Goal: Task Accomplishment & Management: Manage account settings

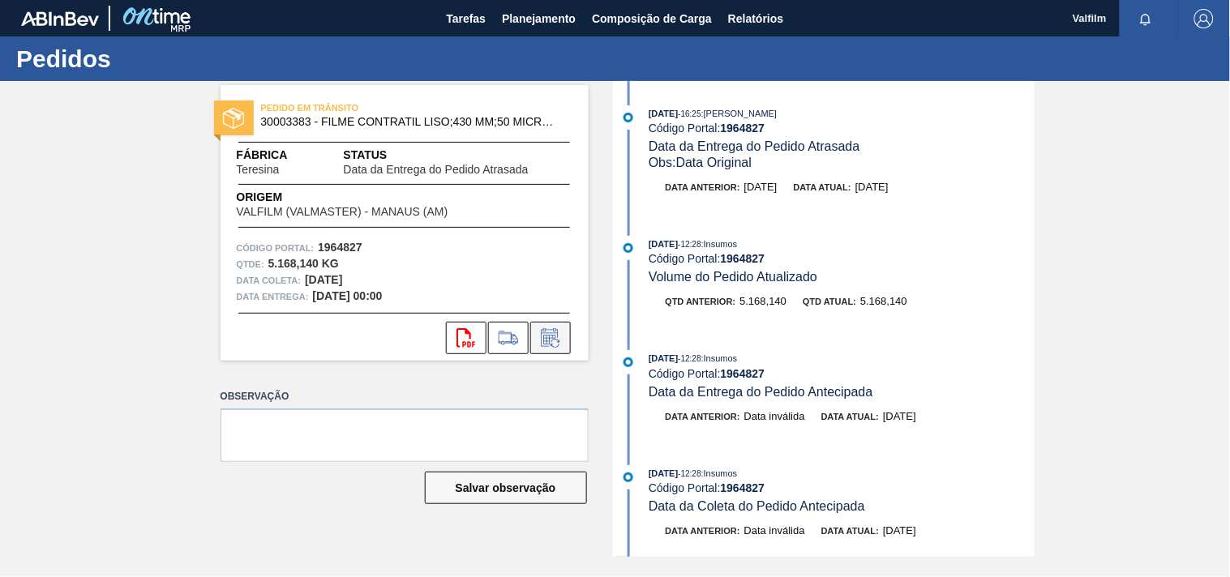
click at [546, 338] on icon at bounding box center [551, 337] width 26 height 19
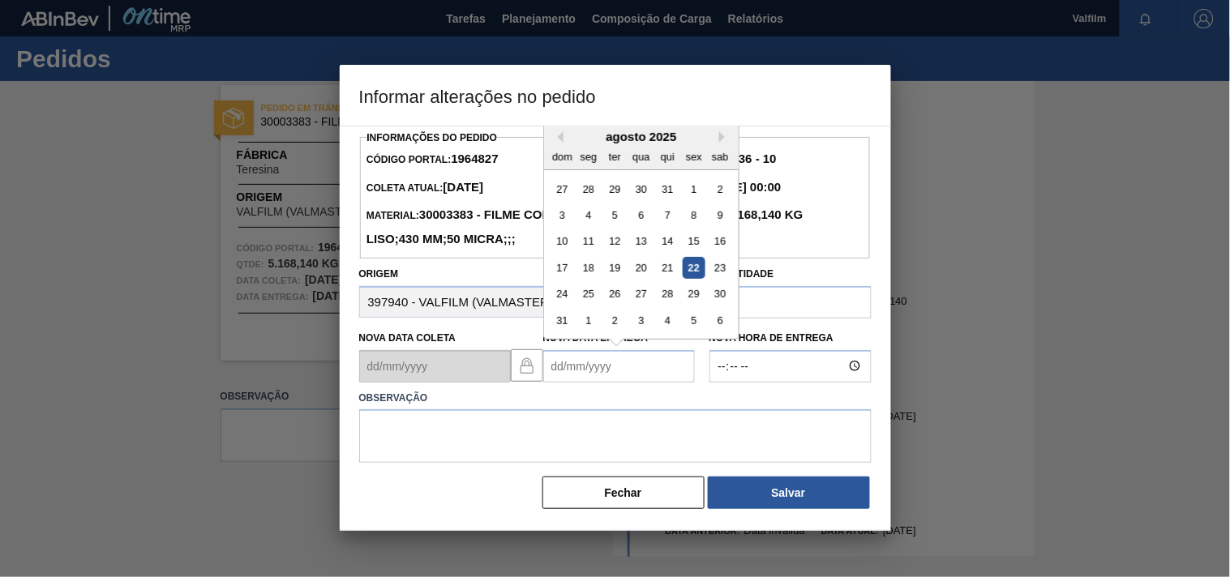
click at [564, 383] on Entrega1964827 "Nova Data Entrega" at bounding box center [619, 366] width 152 height 32
click at [642, 305] on div "27" at bounding box center [641, 294] width 22 height 22
type Entrega1964827 "27/08/2025"
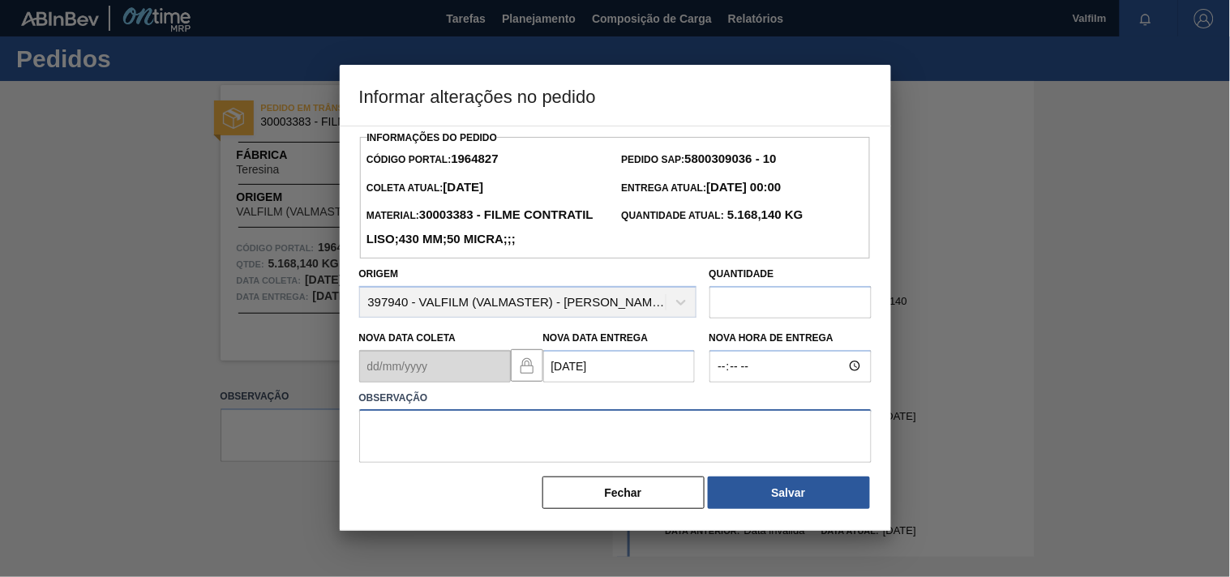
click at [519, 463] on textarea at bounding box center [615, 437] width 513 height 54
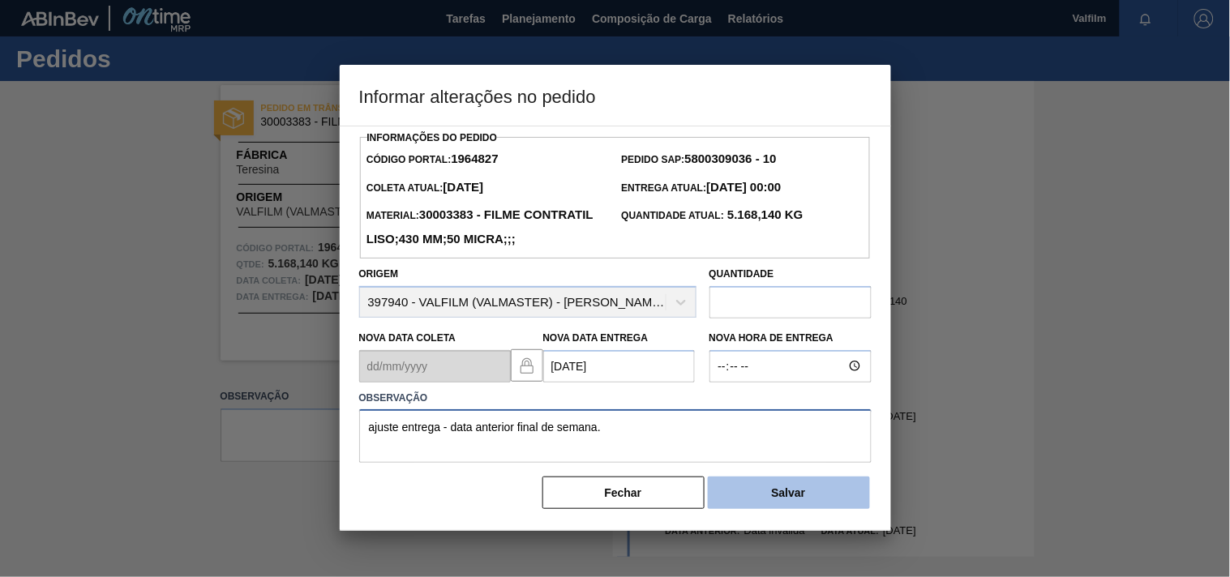
type textarea "ajuste entrega - data anterior final de semana."
click at [752, 509] on button "Salvar" at bounding box center [789, 493] width 162 height 32
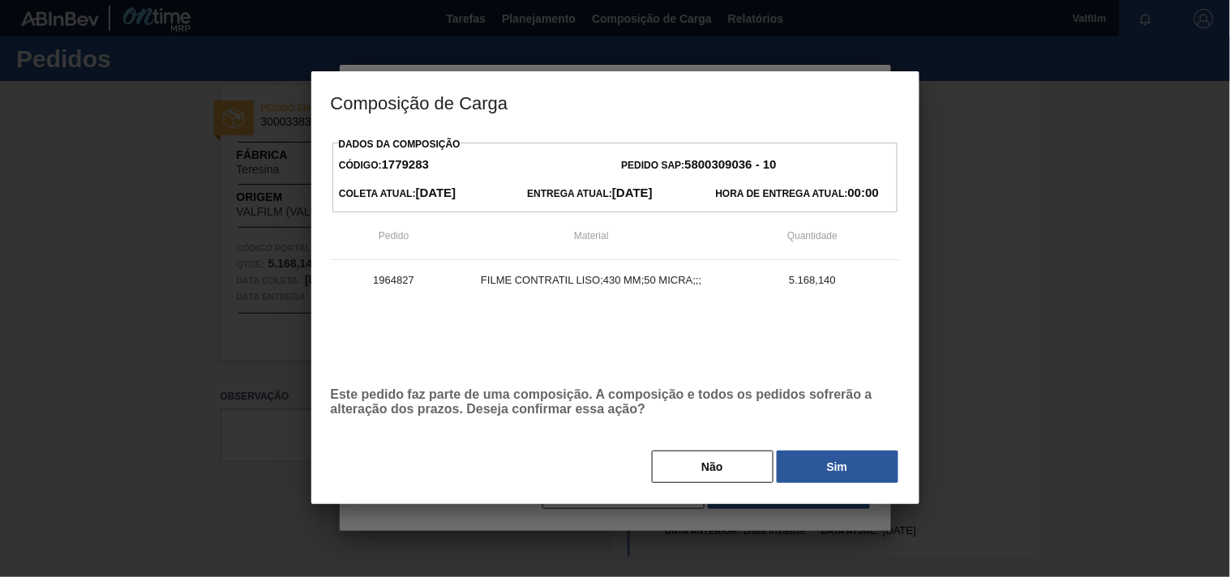
click at [815, 472] on button "Sim" at bounding box center [838, 467] width 122 height 32
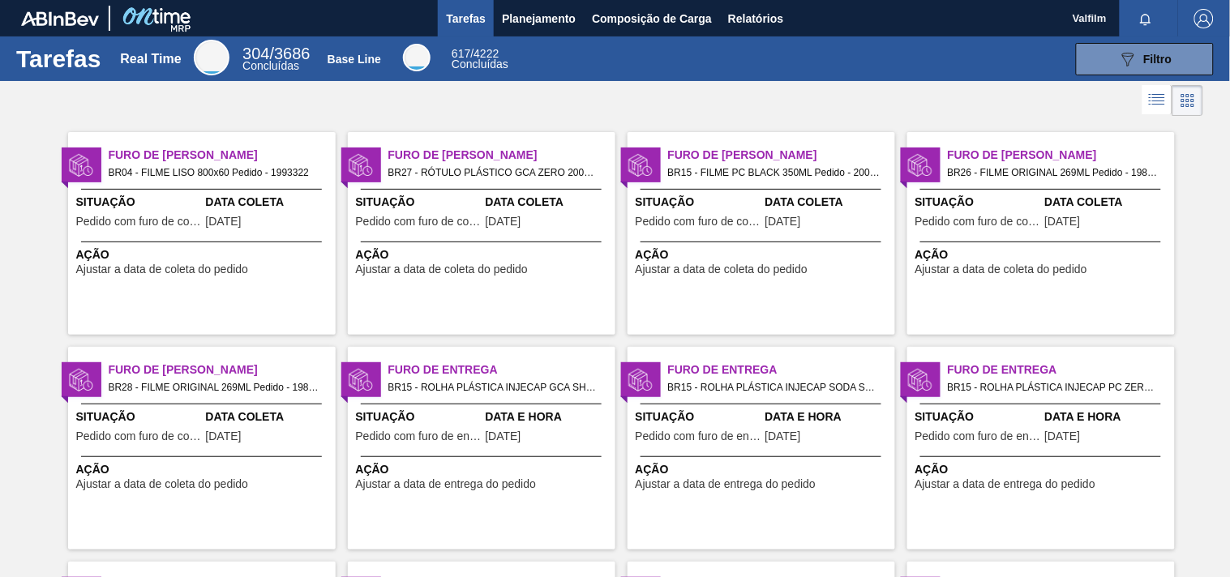
click at [185, 191] on div "Furo de Coleta BR04 - FILME LISO 800x60 Pedido - 1993322 Situação Pedido com fu…" at bounding box center [202, 233] width 268 height 203
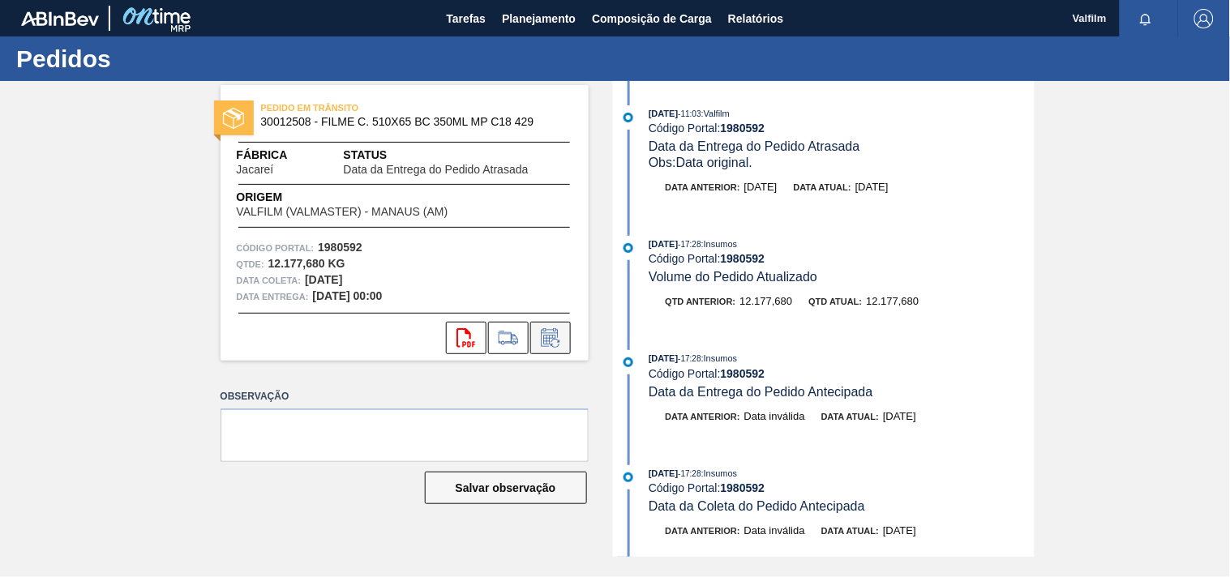
click at [564, 339] on button at bounding box center [550, 338] width 41 height 32
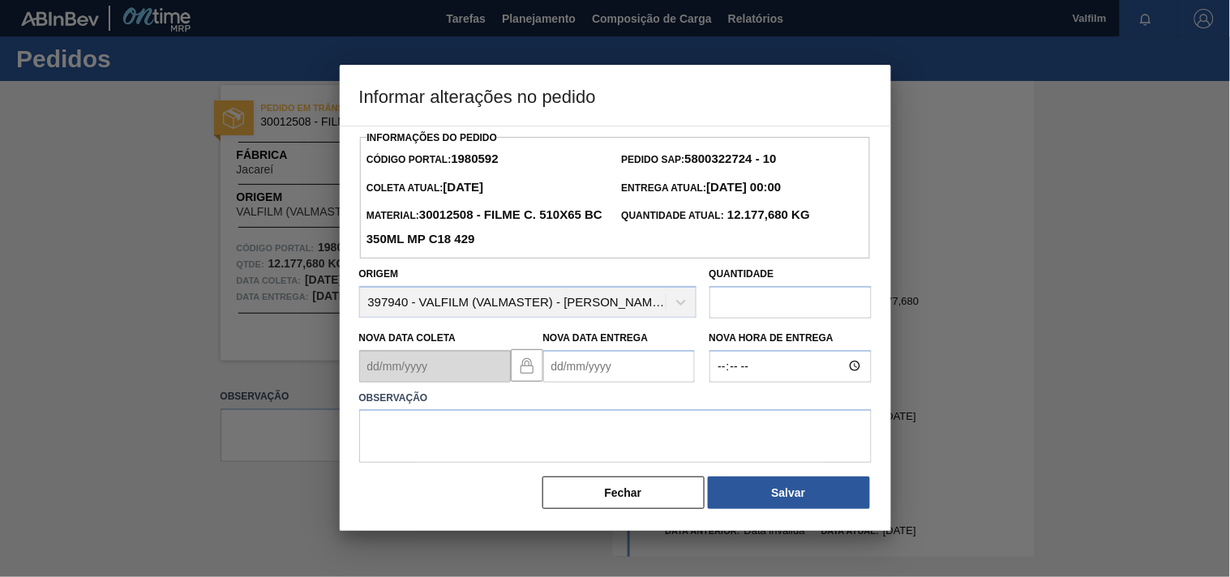
click at [603, 373] on Entrega1980592 "Nova Data Entrega" at bounding box center [619, 366] width 152 height 32
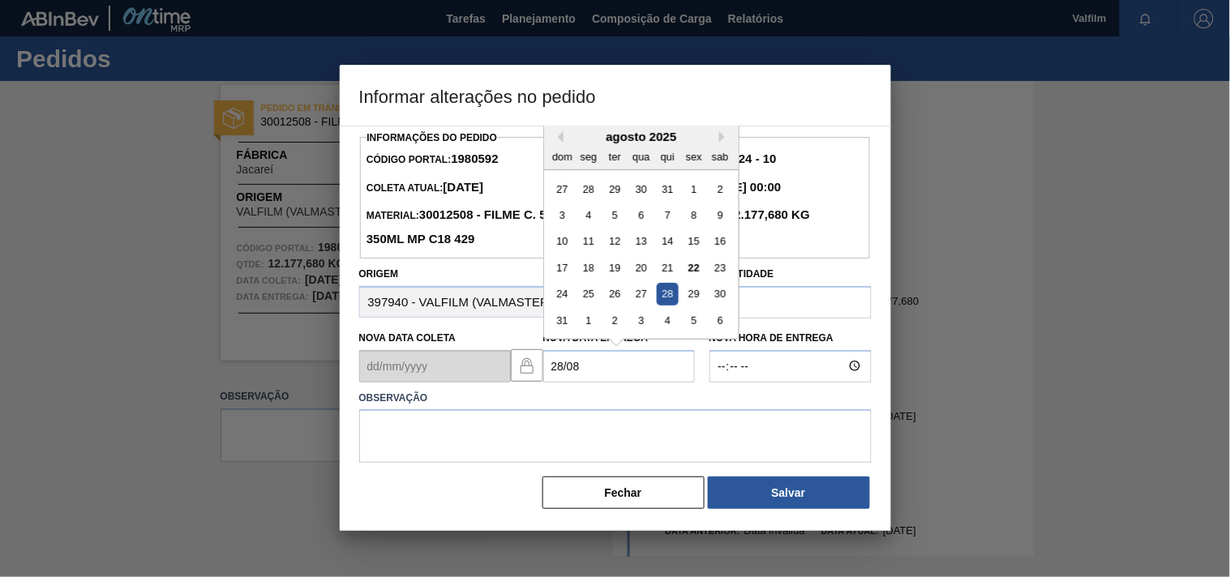
drag, startPoint x: 668, startPoint y: 296, endPoint x: 649, endPoint y: 324, distance: 34.4
click at [669, 296] on div "28" at bounding box center [667, 294] width 22 height 22
type Entrega1980592 "[DATE]"
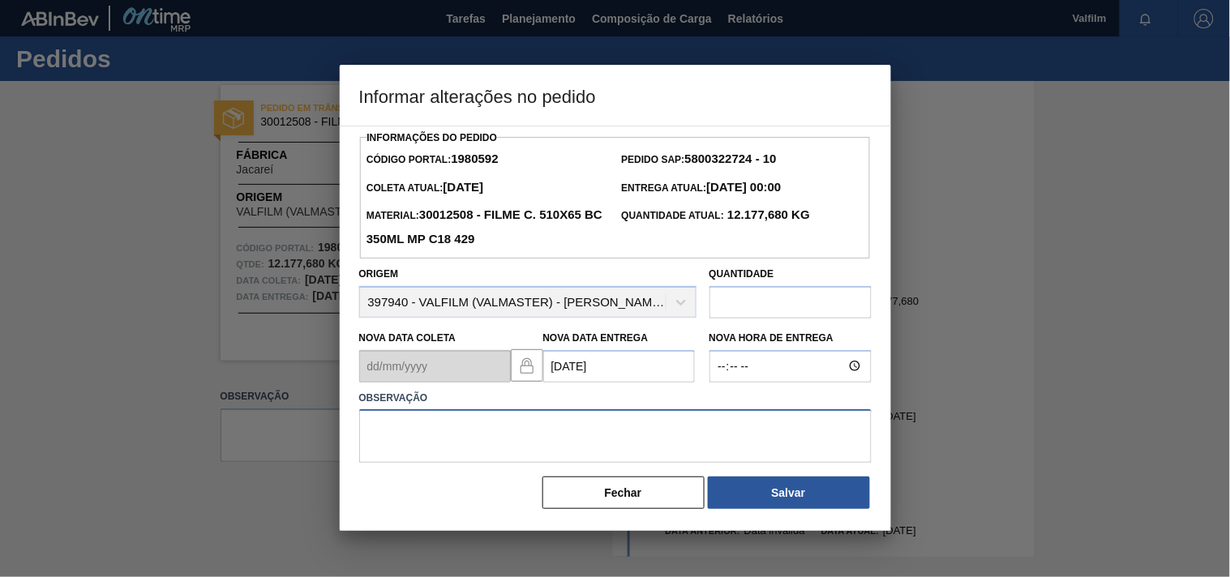
click at [418, 449] on textarea at bounding box center [615, 437] width 513 height 54
type textarea "ajsute entrega - solicitação cliente."
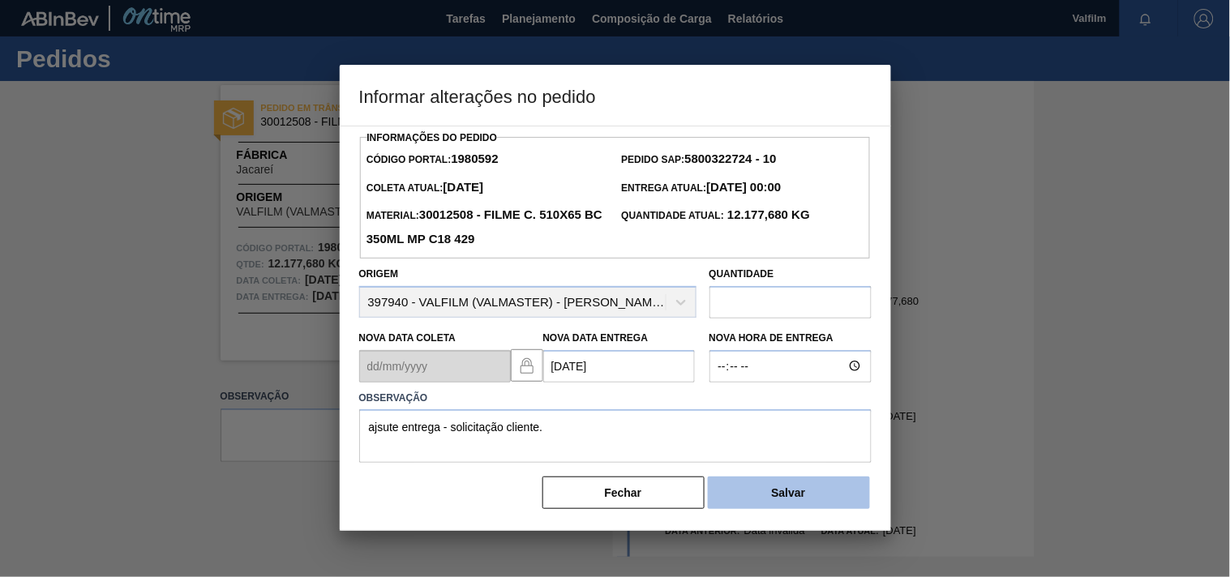
click at [761, 491] on button "Salvar" at bounding box center [789, 493] width 162 height 32
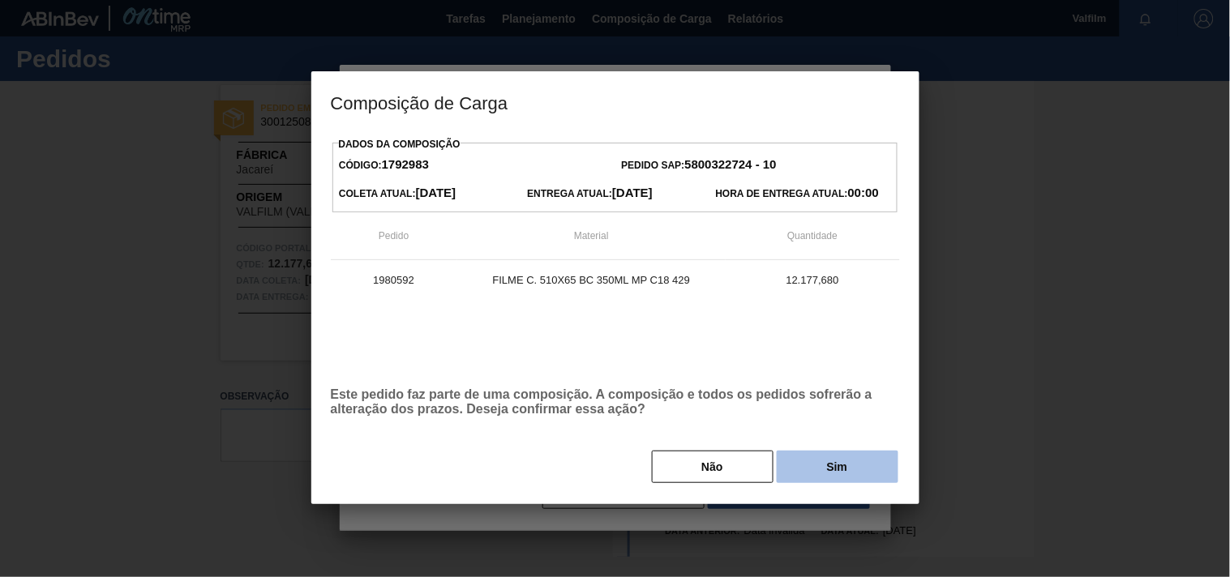
click at [817, 467] on button "Sim" at bounding box center [838, 467] width 122 height 32
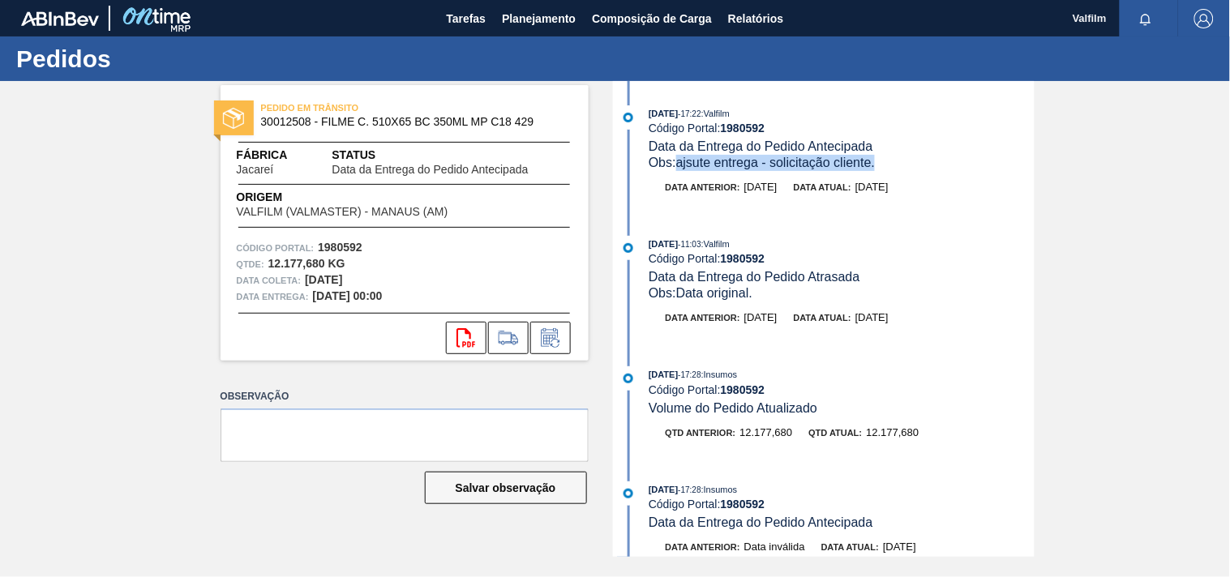
drag, startPoint x: 881, startPoint y: 165, endPoint x: 680, endPoint y: 167, distance: 201.1
click at [680, 167] on div "Obs: ajsute entrega - solicitação cliente." at bounding box center [841, 163] width 385 height 16
copy span "ajsute entrega - solicitação cliente."
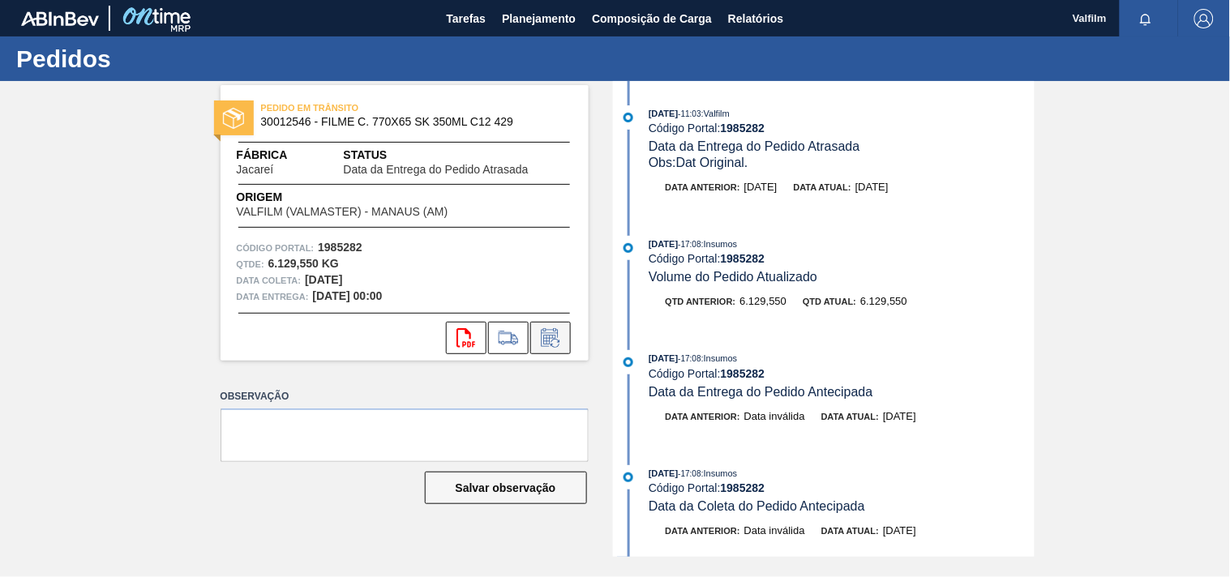
click at [561, 346] on icon at bounding box center [551, 337] width 26 height 19
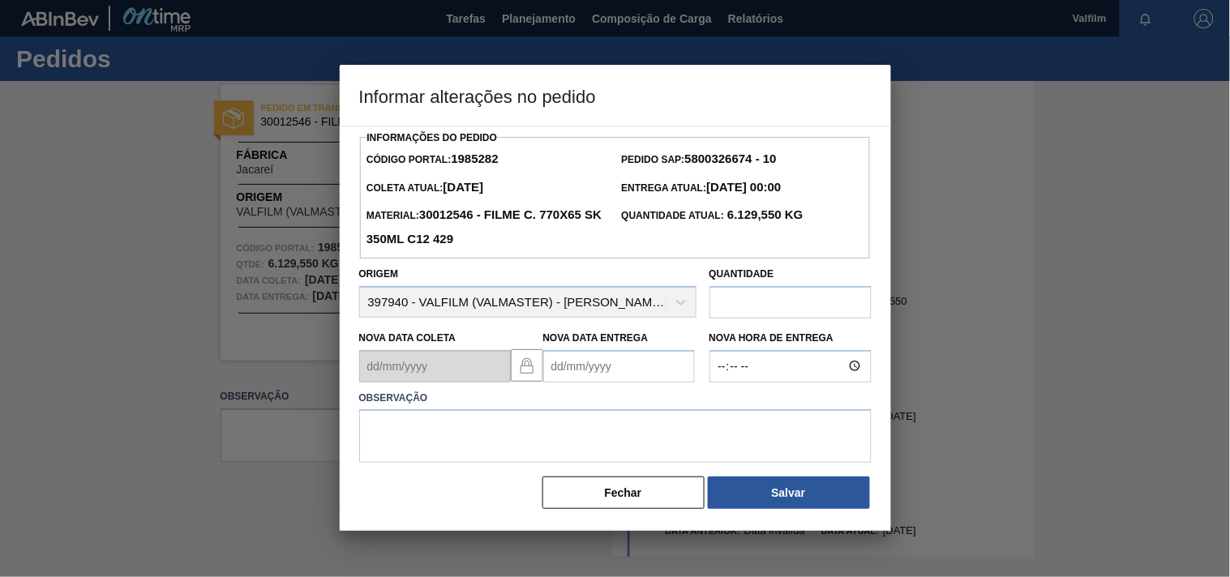
click at [574, 374] on Entrega1985282 "Nova Data Entrega" at bounding box center [619, 366] width 152 height 32
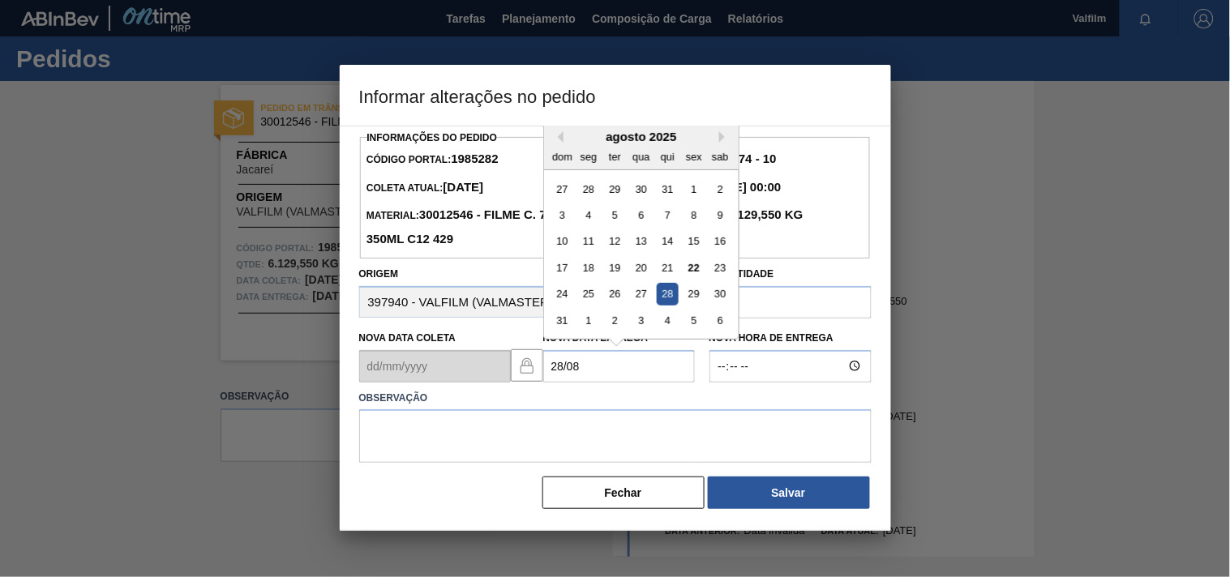
drag, startPoint x: 666, startPoint y: 300, endPoint x: 520, endPoint y: 417, distance: 186.9
click at [661, 305] on div "28" at bounding box center [667, 294] width 22 height 22
type Entrega1985282 "[DATE]"
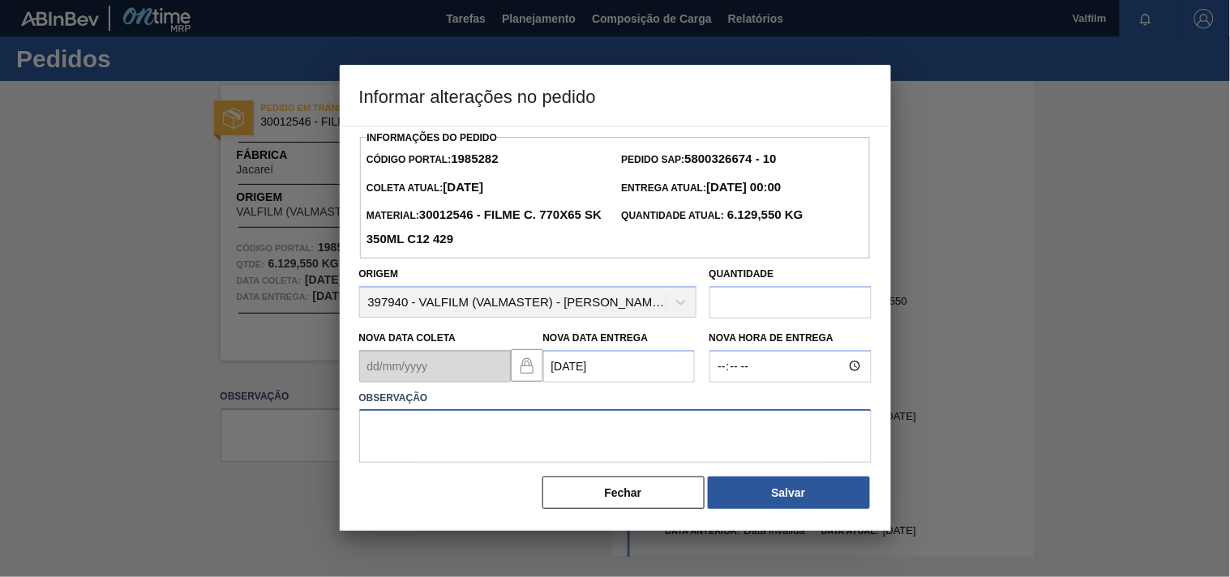
click at [468, 436] on textarea at bounding box center [615, 437] width 513 height 54
paste textarea "ajsute entrega - solicitação cliente."
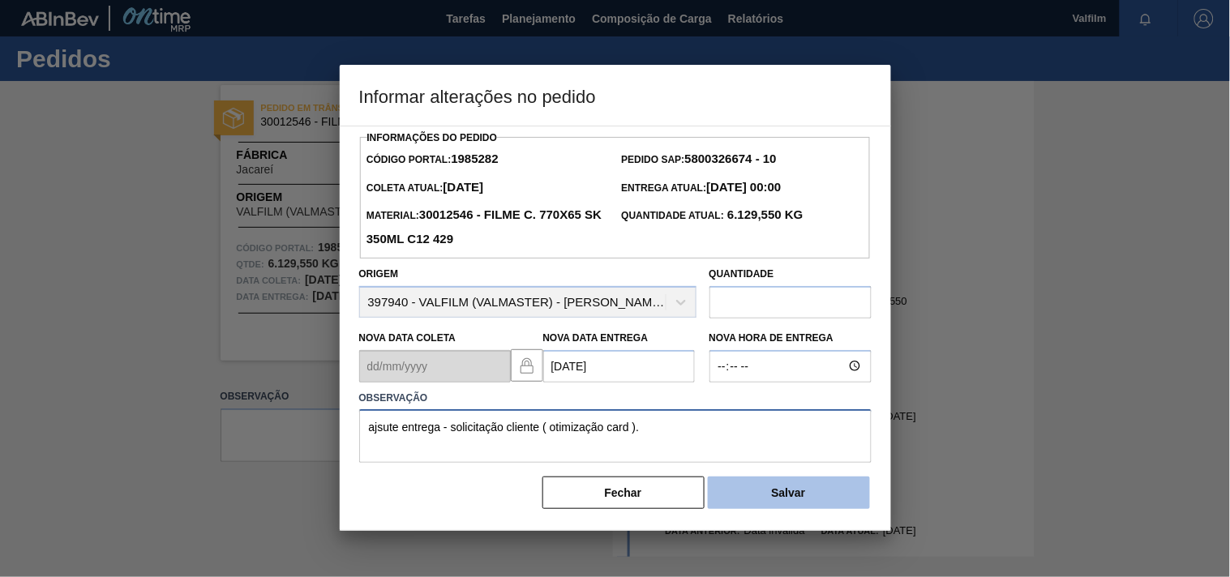
type textarea "ajsute entrega - solicitação cliente ( otimização card )."
click at [800, 497] on button "Salvar" at bounding box center [789, 493] width 162 height 32
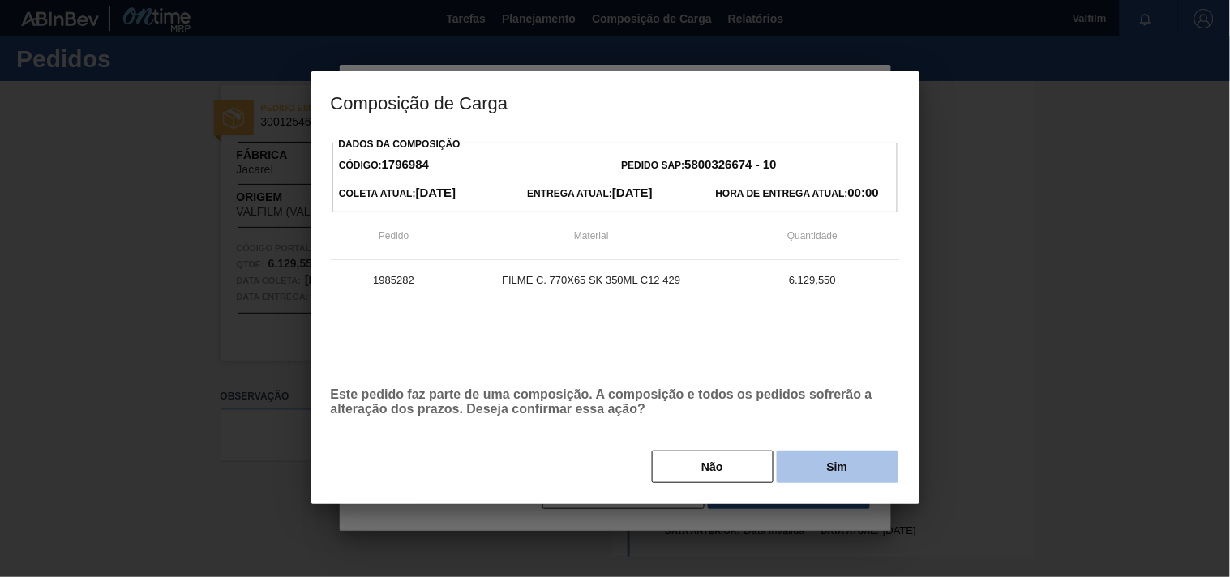
click at [833, 473] on button "Sim" at bounding box center [838, 467] width 122 height 32
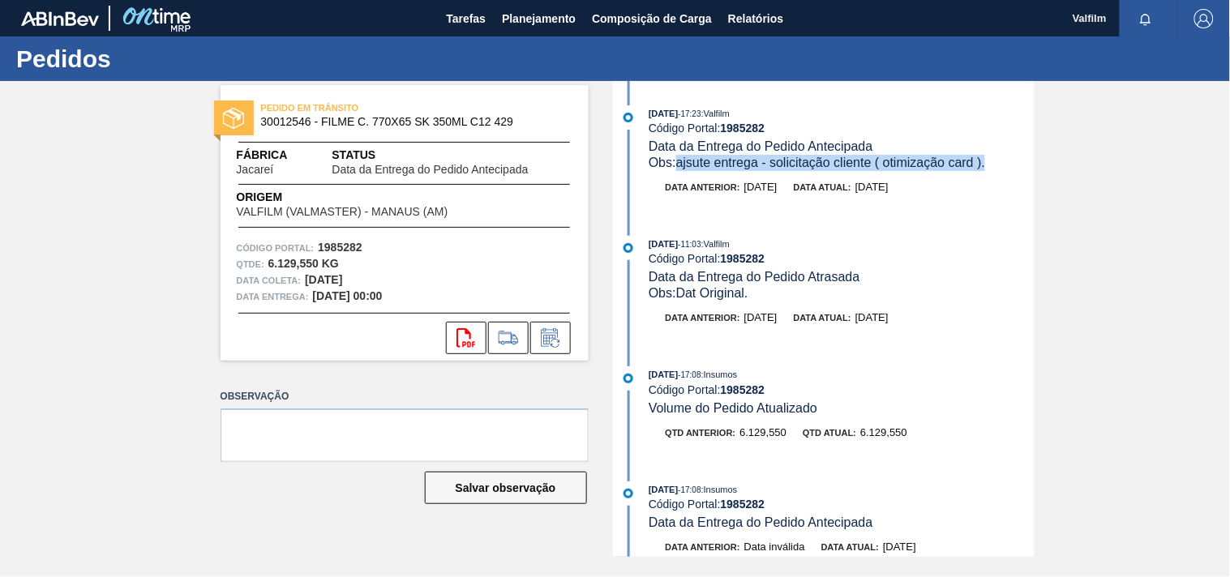
drag, startPoint x: 993, startPoint y: 166, endPoint x: 681, endPoint y: 170, distance: 312.3
click at [681, 170] on div "Obs: ajsute entrega - solicitação cliente ( otimização card )." at bounding box center [841, 163] width 385 height 16
copy span "ajsute entrega - solicitação cliente ( otimização card )."
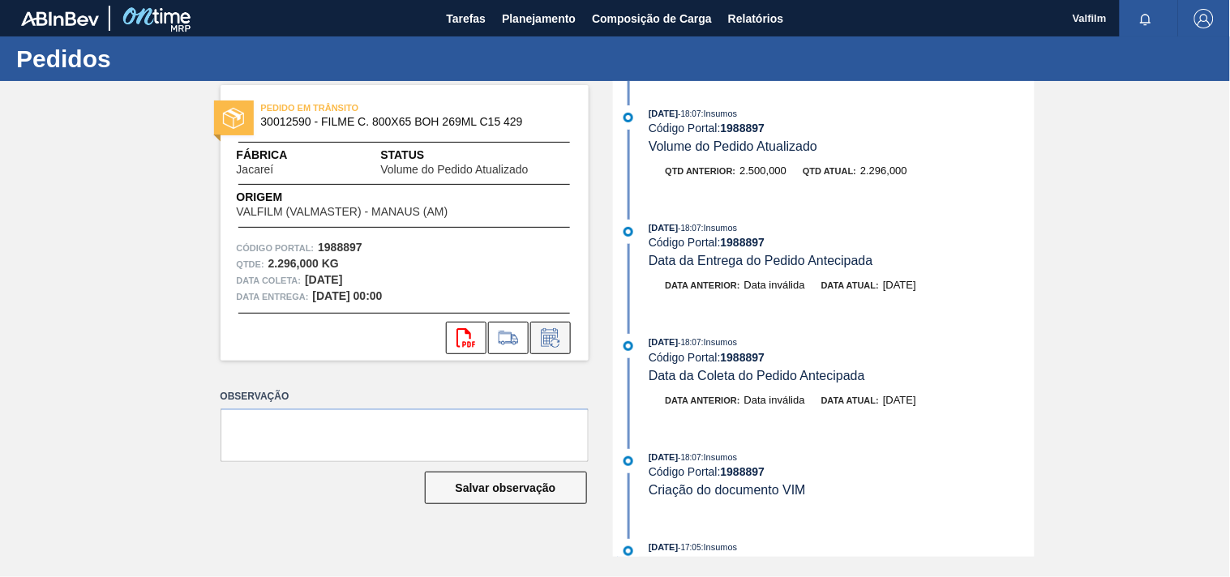
click at [539, 339] on icon at bounding box center [551, 337] width 26 height 19
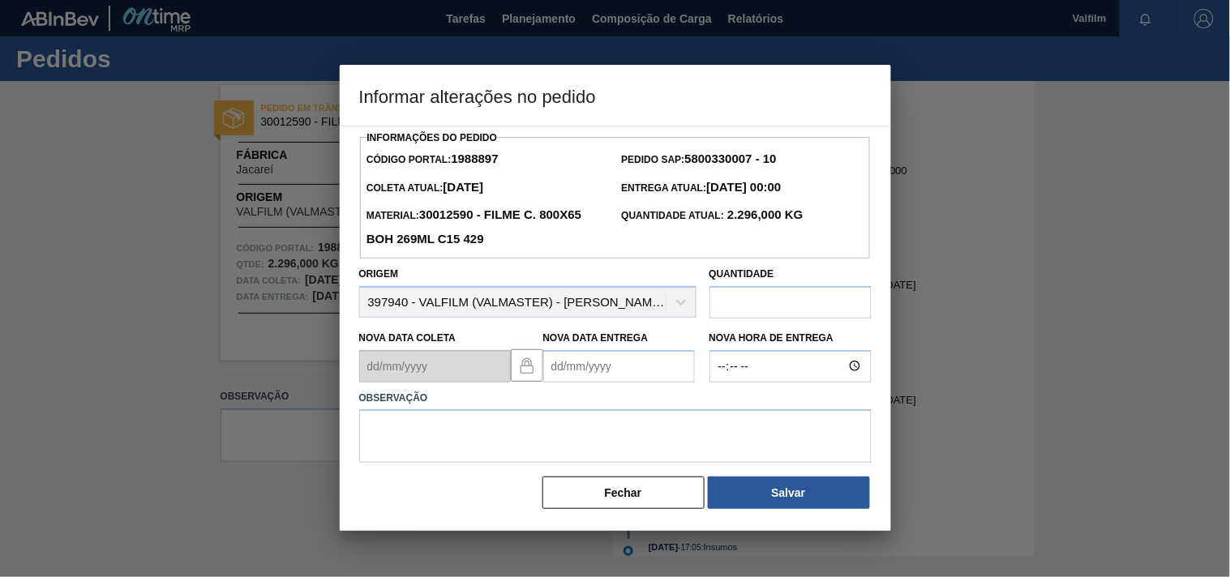
click at [604, 375] on Entrega1988897 "Nova Data Entrega" at bounding box center [619, 366] width 152 height 32
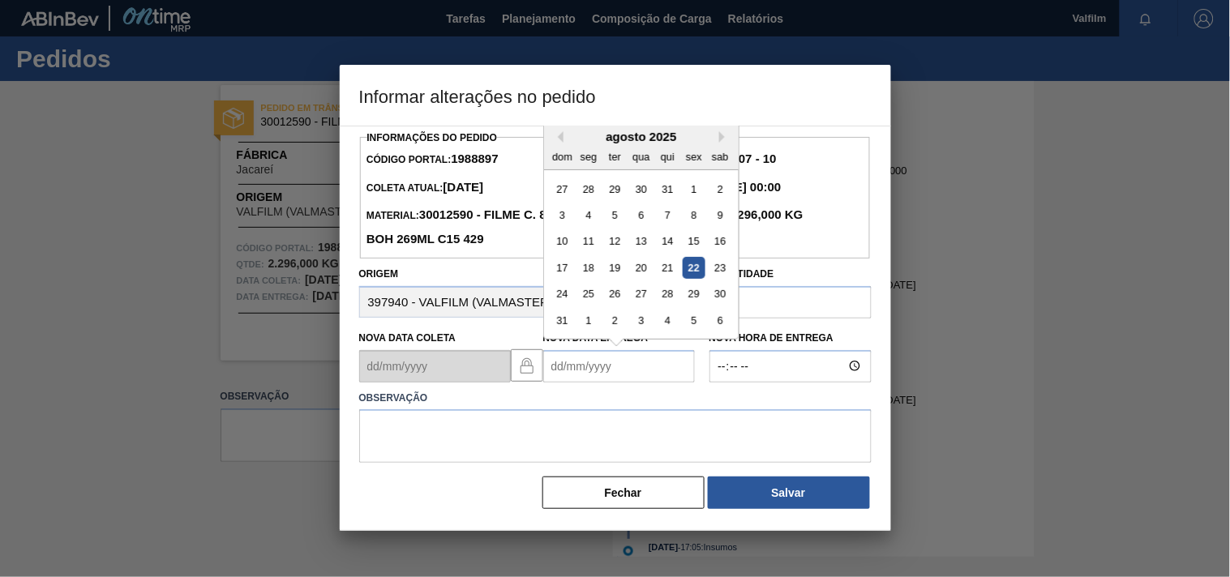
click at [133, 406] on div at bounding box center [615, 288] width 1230 height 577
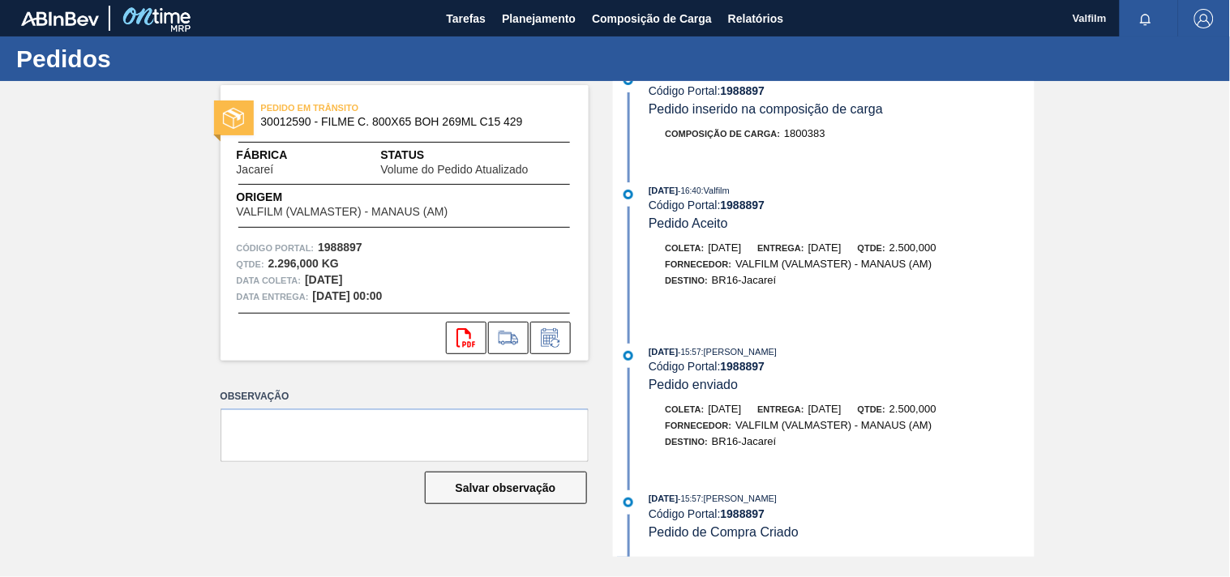
scroll to position [979, 0]
click at [563, 346] on button at bounding box center [550, 338] width 41 height 32
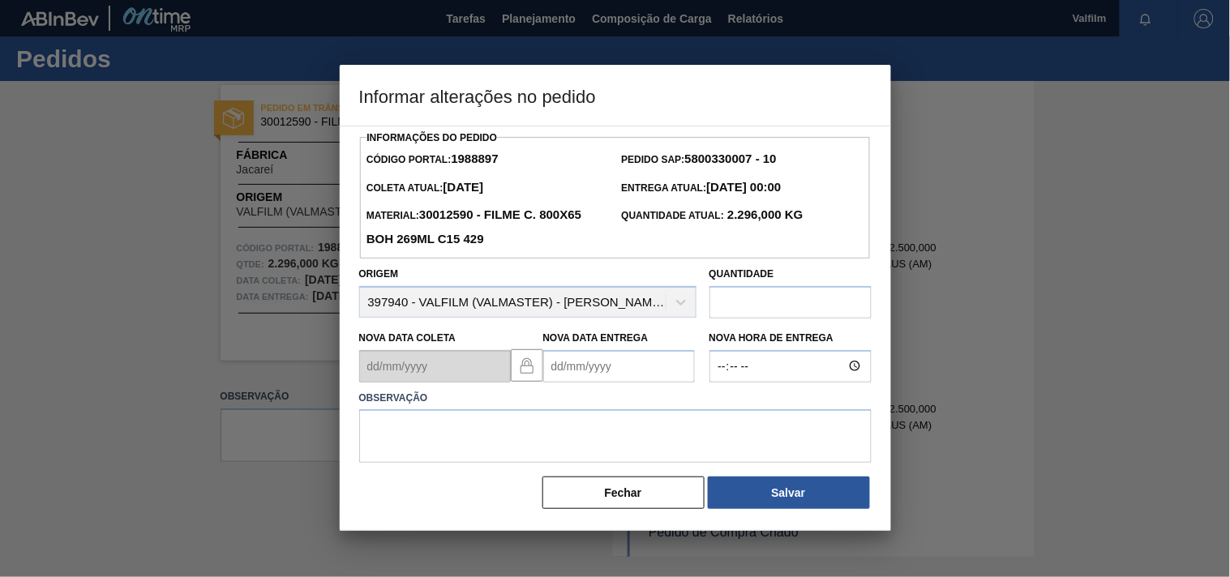
drag, startPoint x: 573, startPoint y: 367, endPoint x: 565, endPoint y: 369, distance: 8.3
click at [566, 369] on Entrega1988897 "Nova Data Entrega" at bounding box center [619, 366] width 152 height 32
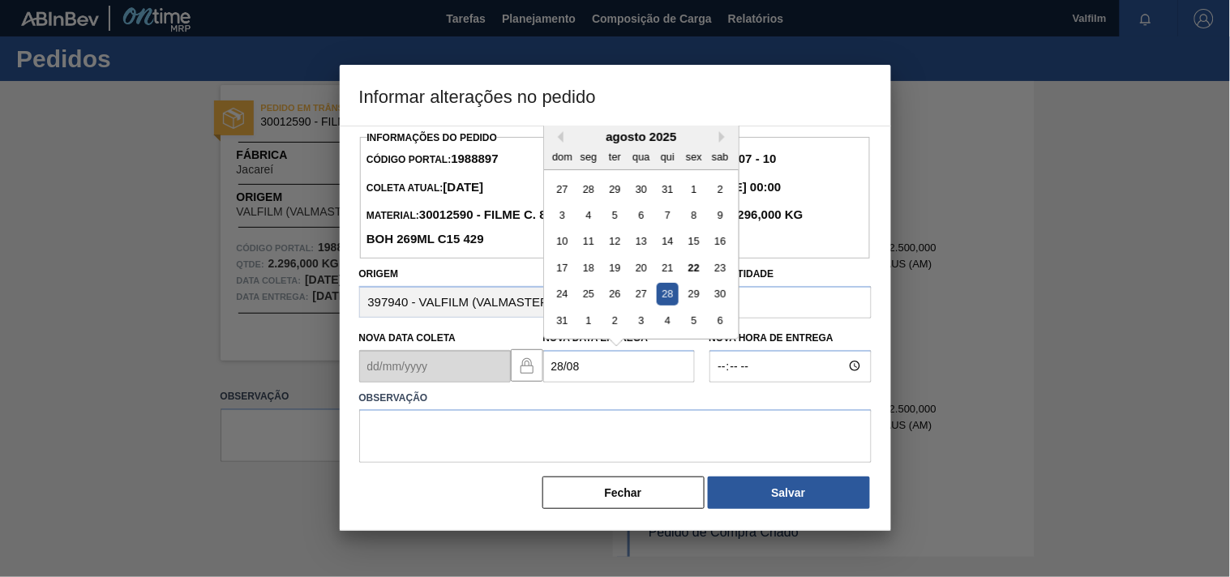
click at [675, 300] on div "28" at bounding box center [667, 294] width 22 height 22
type Entrega1988897 "[DATE]"
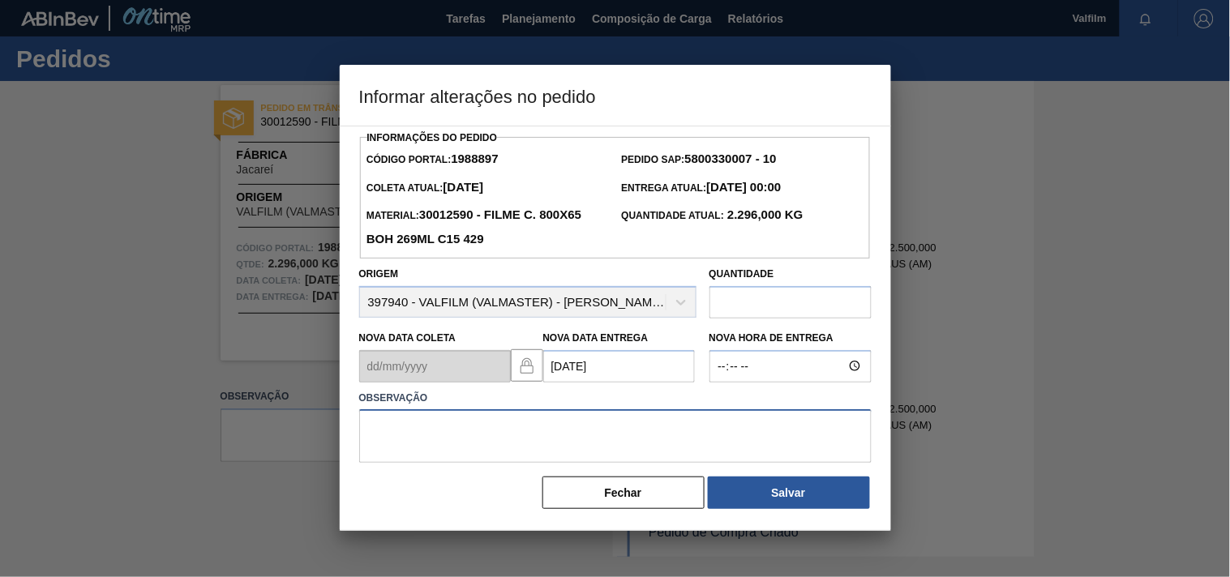
click at [449, 441] on textarea at bounding box center [615, 437] width 513 height 54
paste textarea "ajsute entrega - solicitação cliente ( otimização card )."
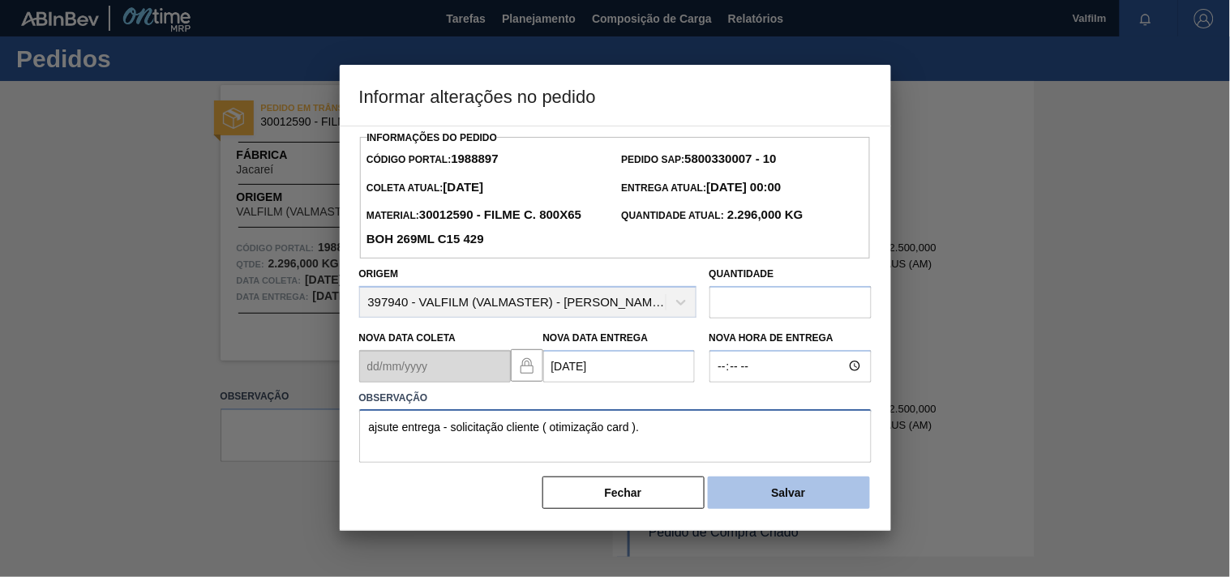
type textarea "ajsute entrega - solicitação cliente ( otimização card )."
click at [809, 499] on button "Salvar" at bounding box center [789, 493] width 162 height 32
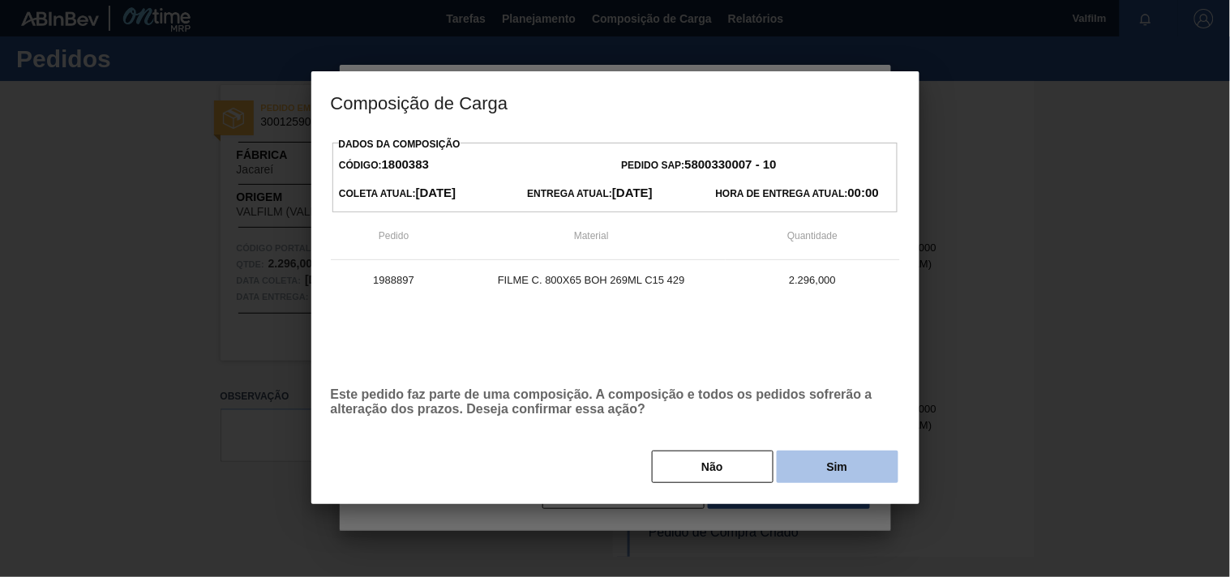
click at [856, 459] on button "Sim" at bounding box center [838, 467] width 122 height 32
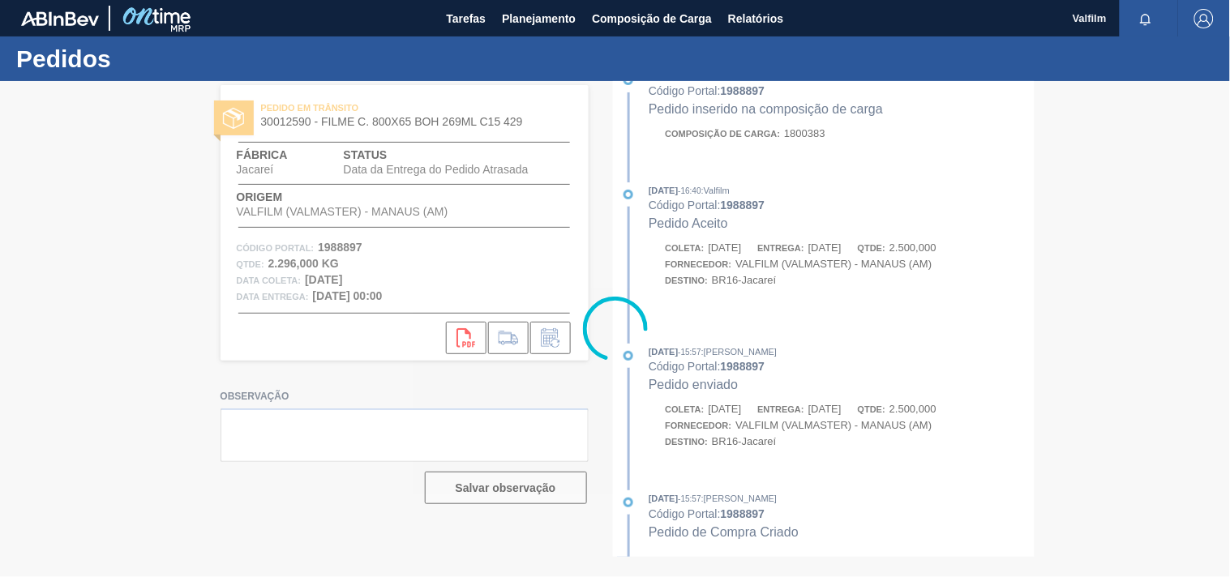
scroll to position [1112, 0]
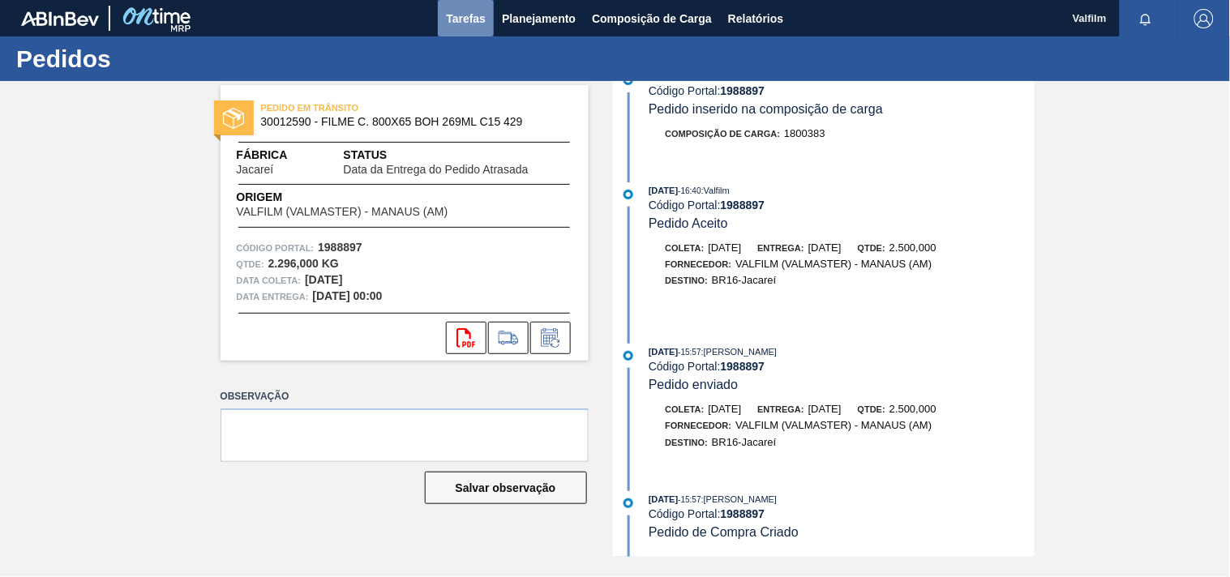
drag, startPoint x: 471, startPoint y: 18, endPoint x: 466, endPoint y: 28, distance: 11.3
click at [472, 18] on span "Tarefas" at bounding box center [466, 18] width 40 height 19
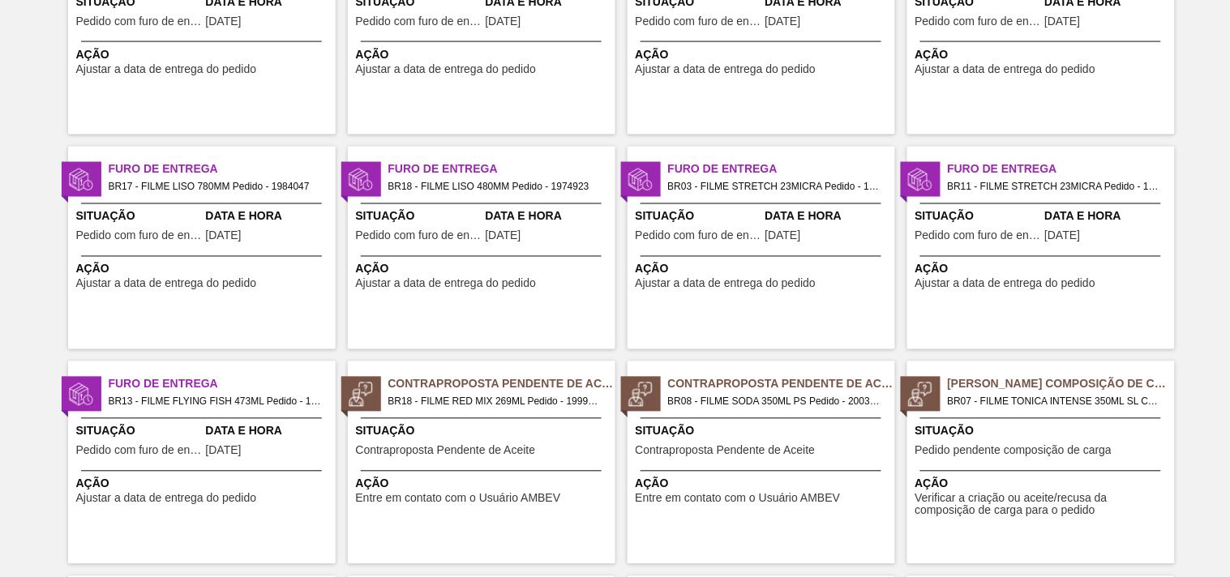
scroll to position [540, 0]
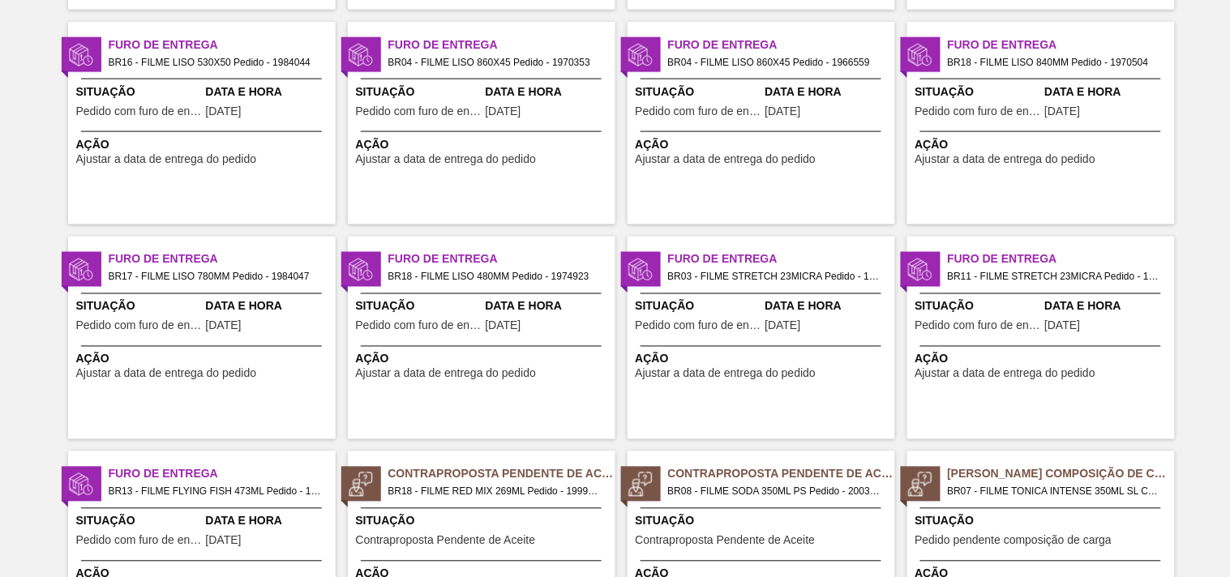
click at [290, 466] on span "Furo de Entrega" at bounding box center [222, 474] width 227 height 17
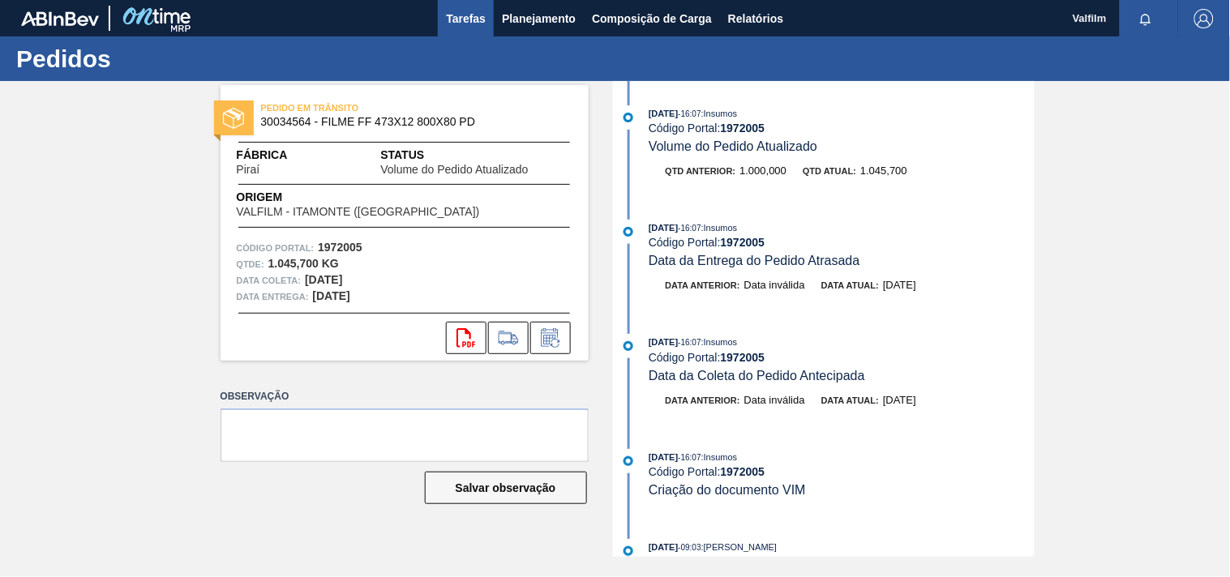
click at [452, 15] on span "Tarefas" at bounding box center [466, 18] width 40 height 19
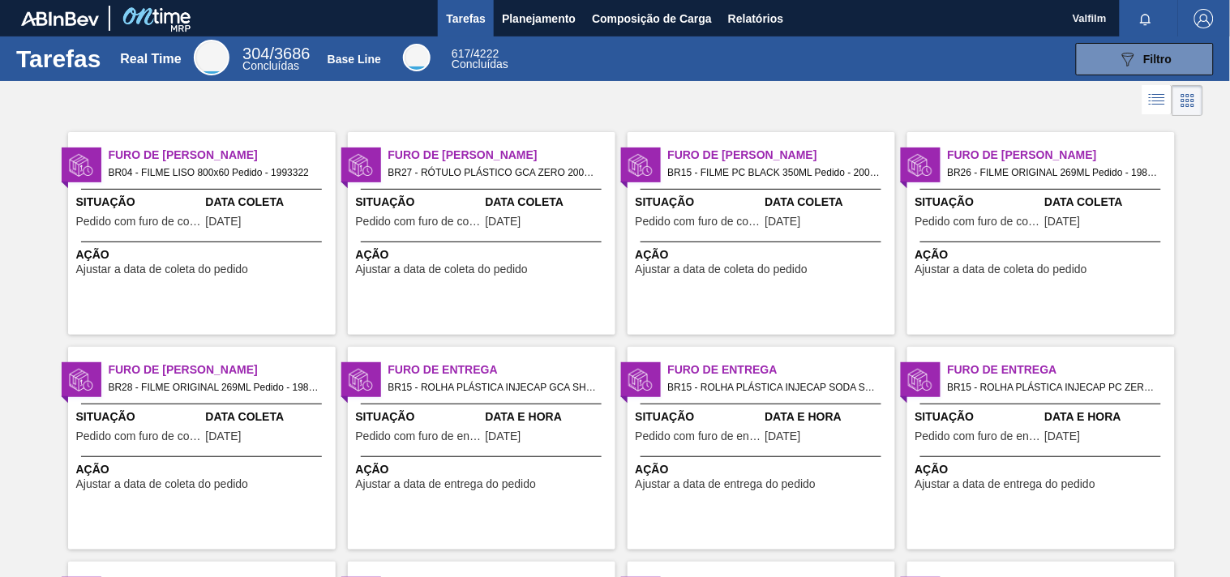
click at [425, 401] on div "Furo de Entrega BR15 - ROLHA PLÁSTICA INJECAP GCA SHORT Pedido - 2009072 Situaç…" at bounding box center [482, 448] width 268 height 203
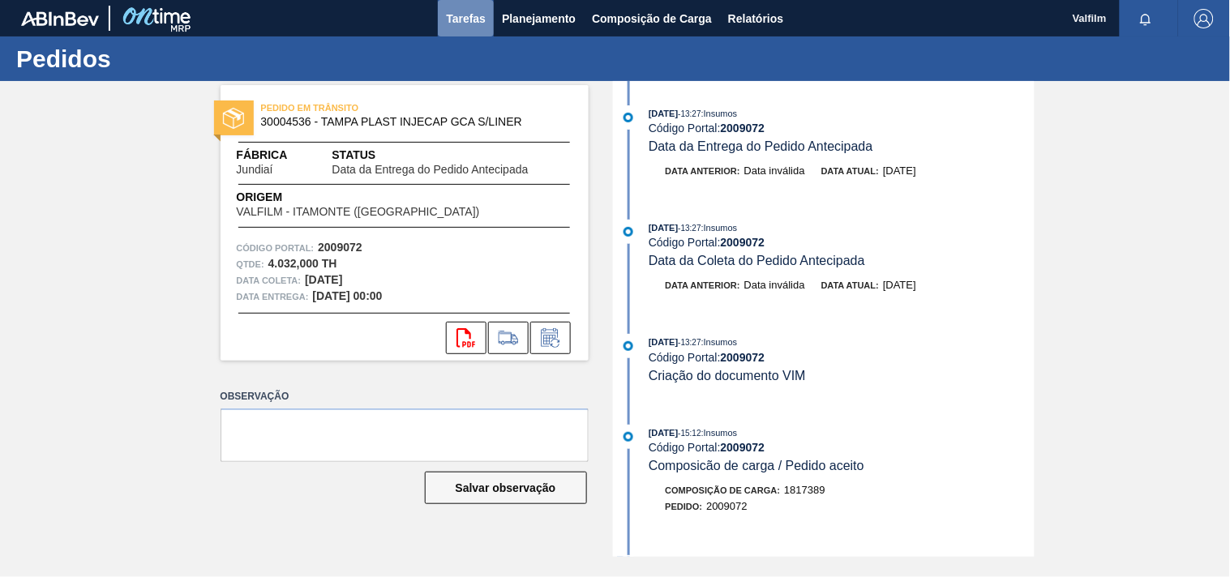
click at [457, 14] on span "Tarefas" at bounding box center [466, 18] width 40 height 19
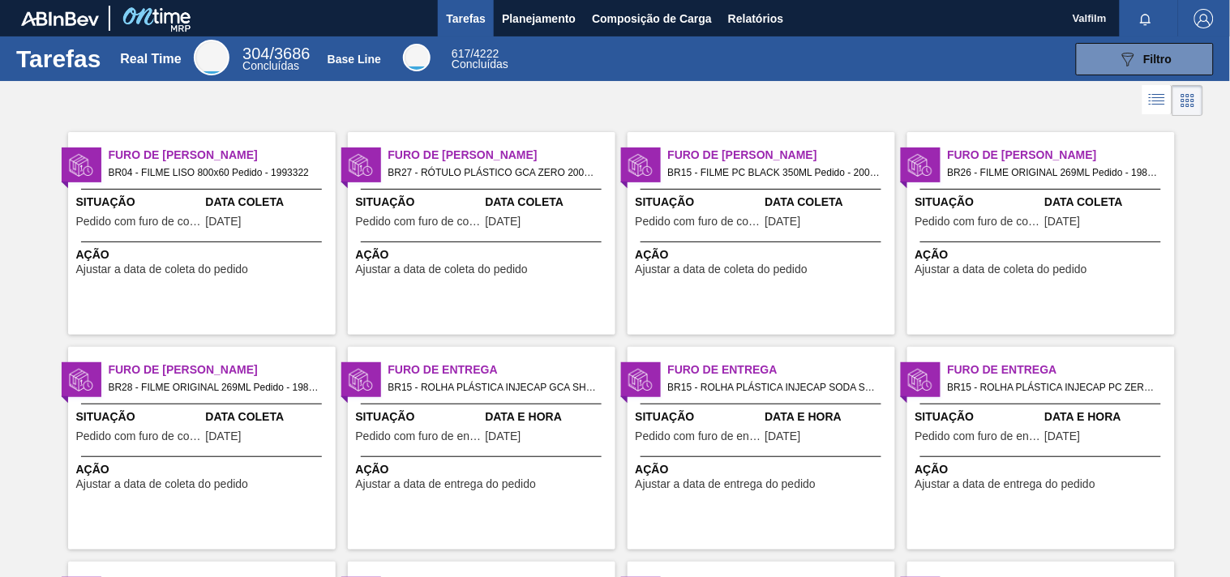
click at [725, 465] on span "Ação" at bounding box center [763, 469] width 255 height 17
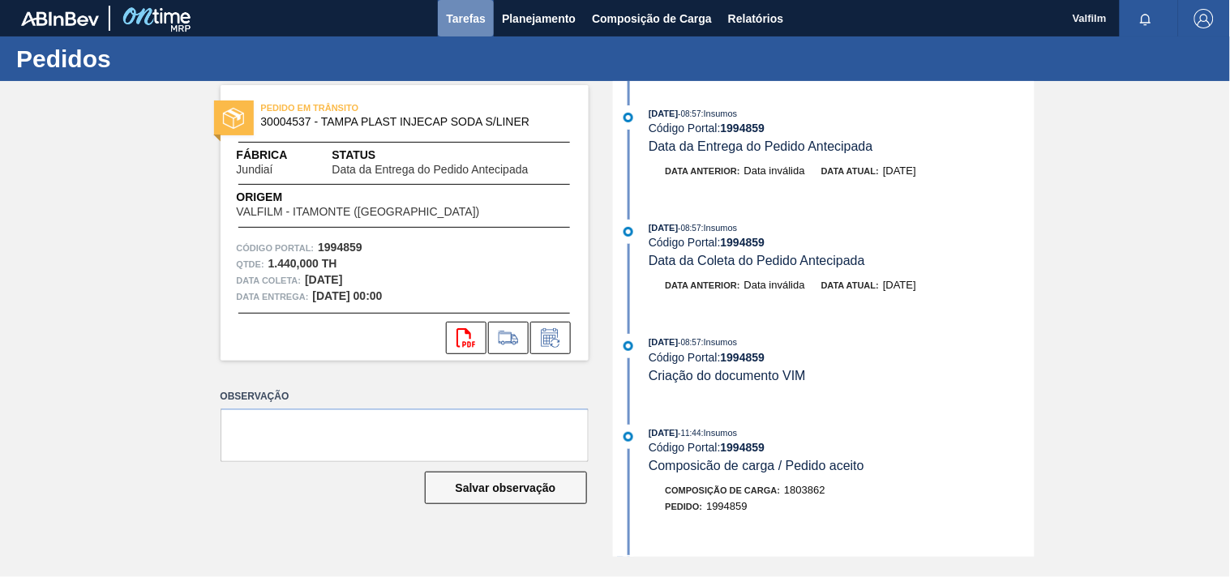
click at [465, 18] on span "Tarefas" at bounding box center [466, 18] width 40 height 19
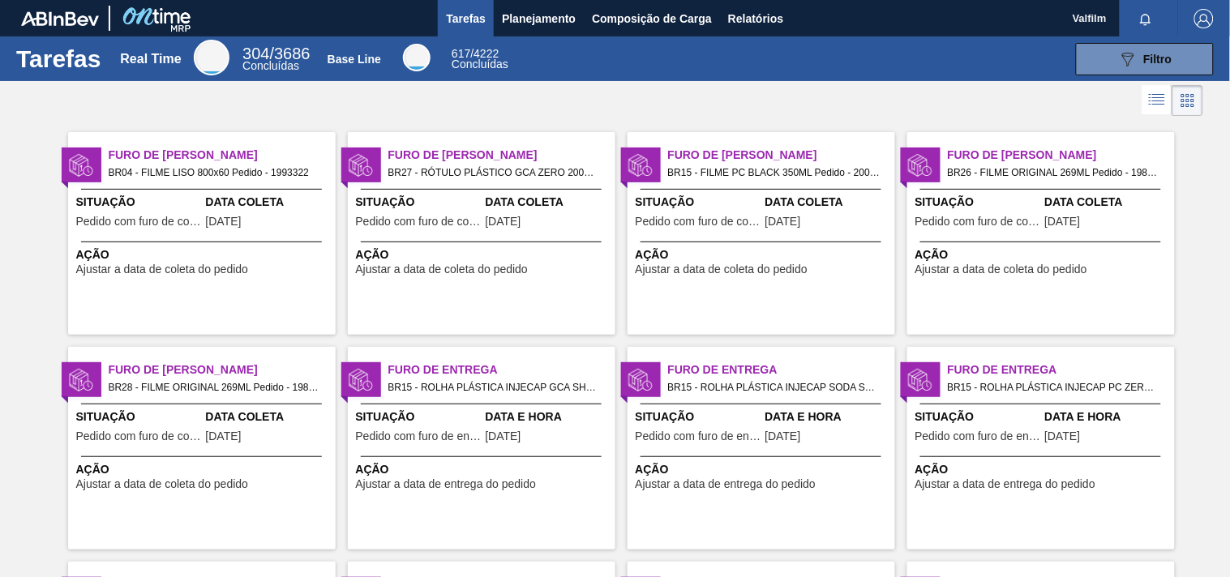
click at [998, 430] on div "Situação Pedido com furo de entrega" at bounding box center [979, 429] width 126 height 40
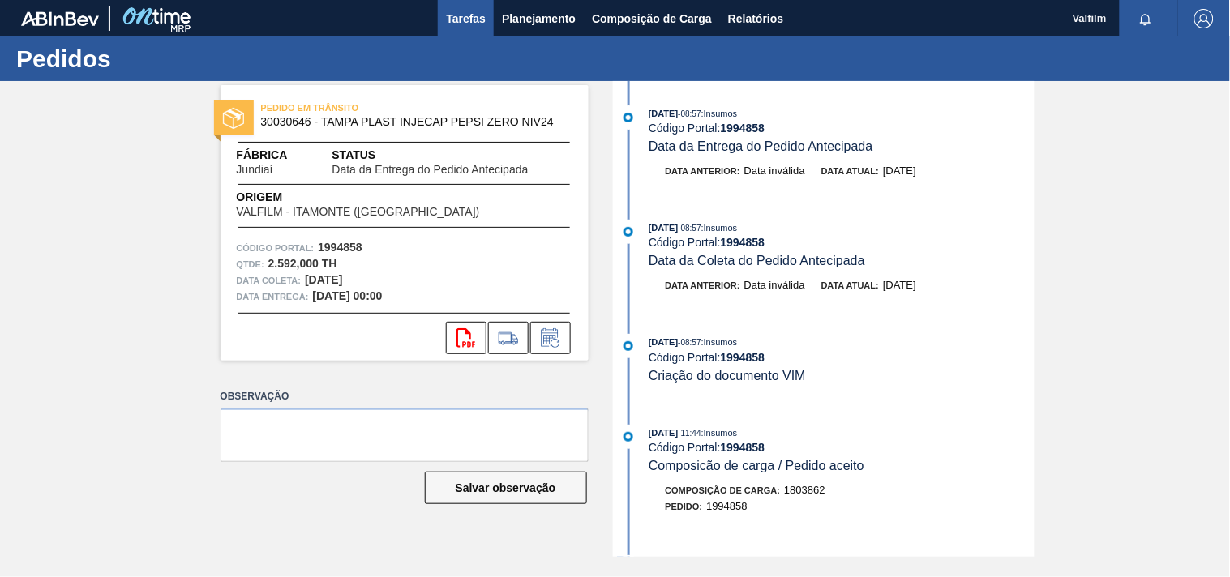
click at [473, 16] on span "Tarefas" at bounding box center [466, 18] width 40 height 19
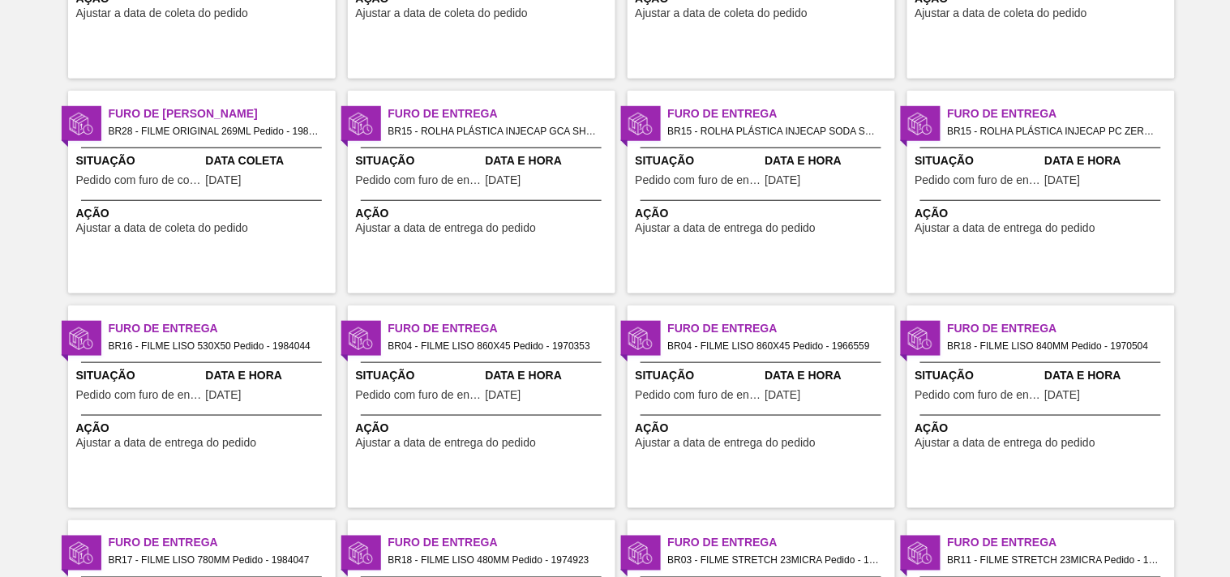
scroll to position [270, 0]
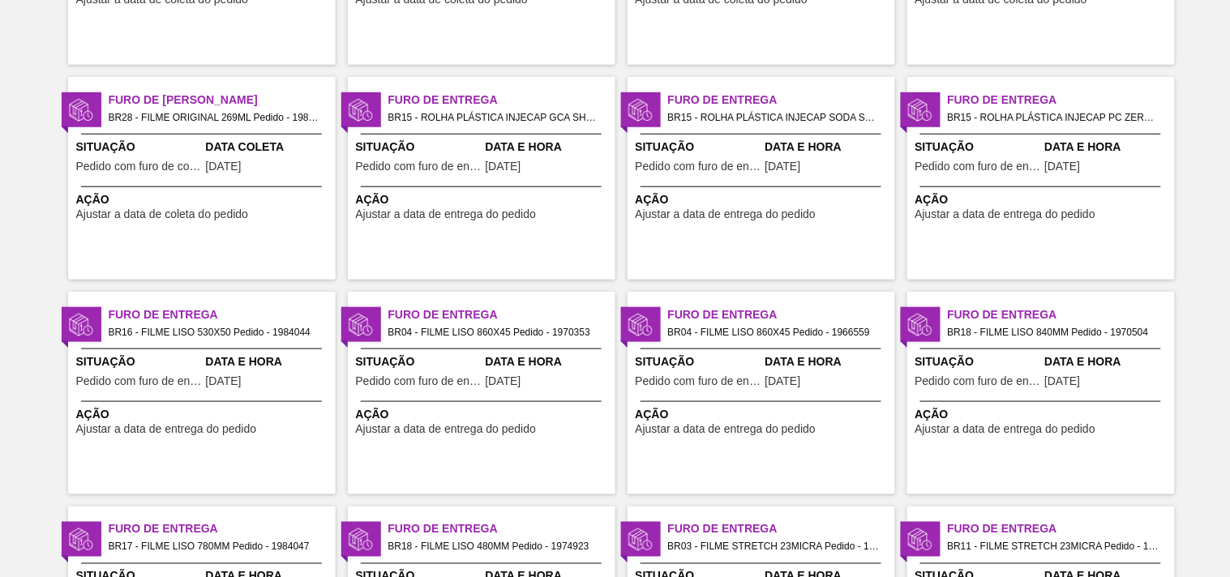
click at [83, 373] on div "Situação Pedido com furo de entrega" at bounding box center [139, 374] width 126 height 40
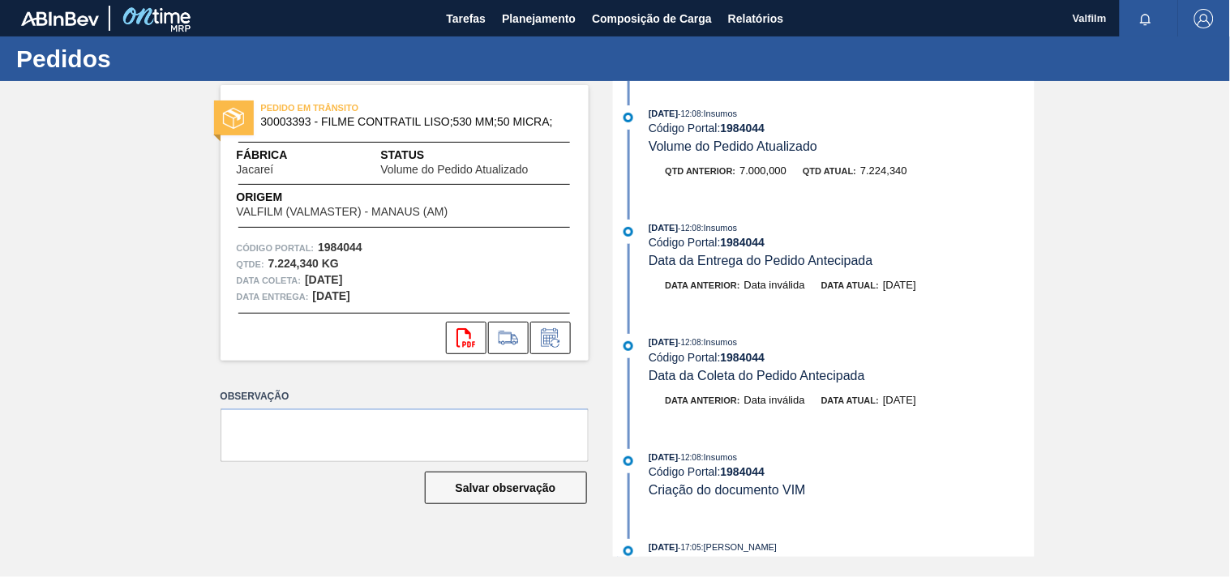
click at [736, 122] on strong "1984044" at bounding box center [743, 128] width 45 height 13
copy strong "1984044"
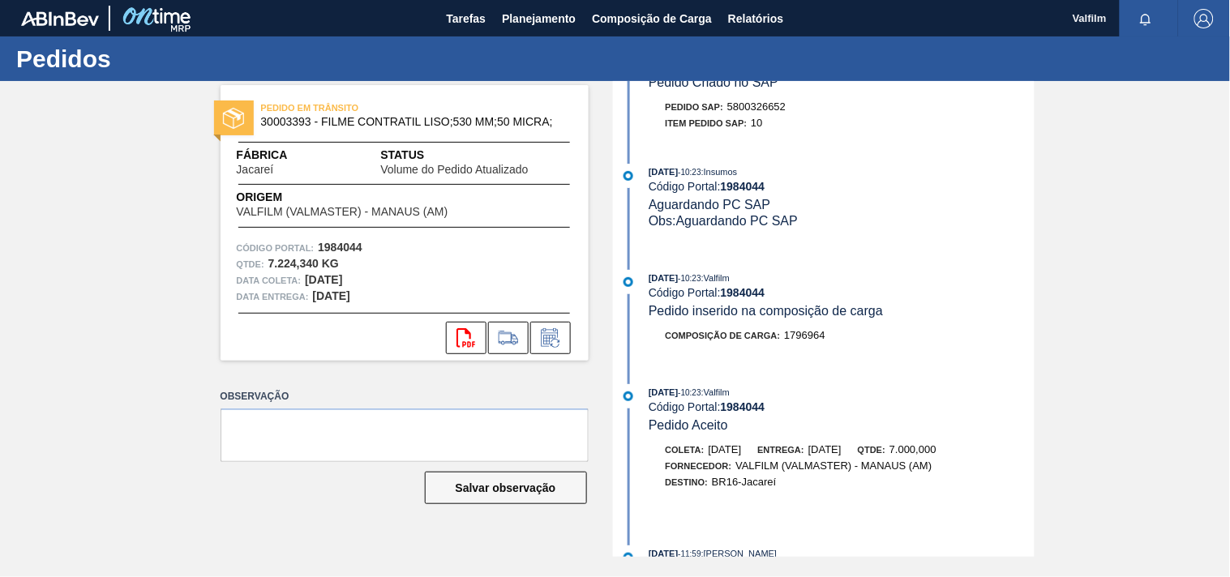
scroll to position [991, 0]
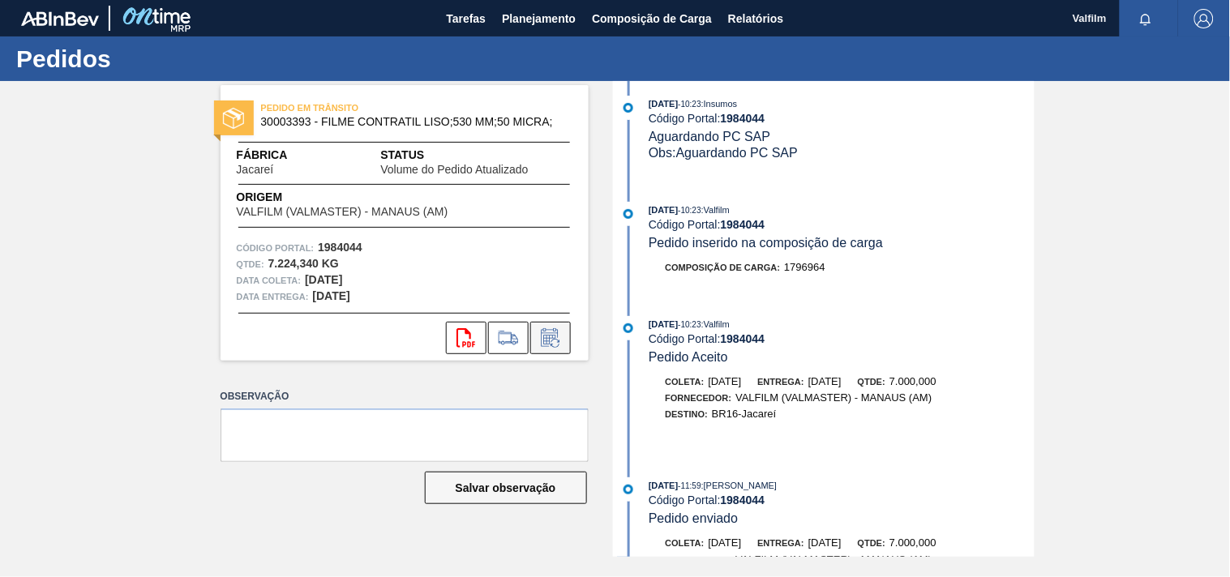
click at [546, 350] on button at bounding box center [550, 338] width 41 height 32
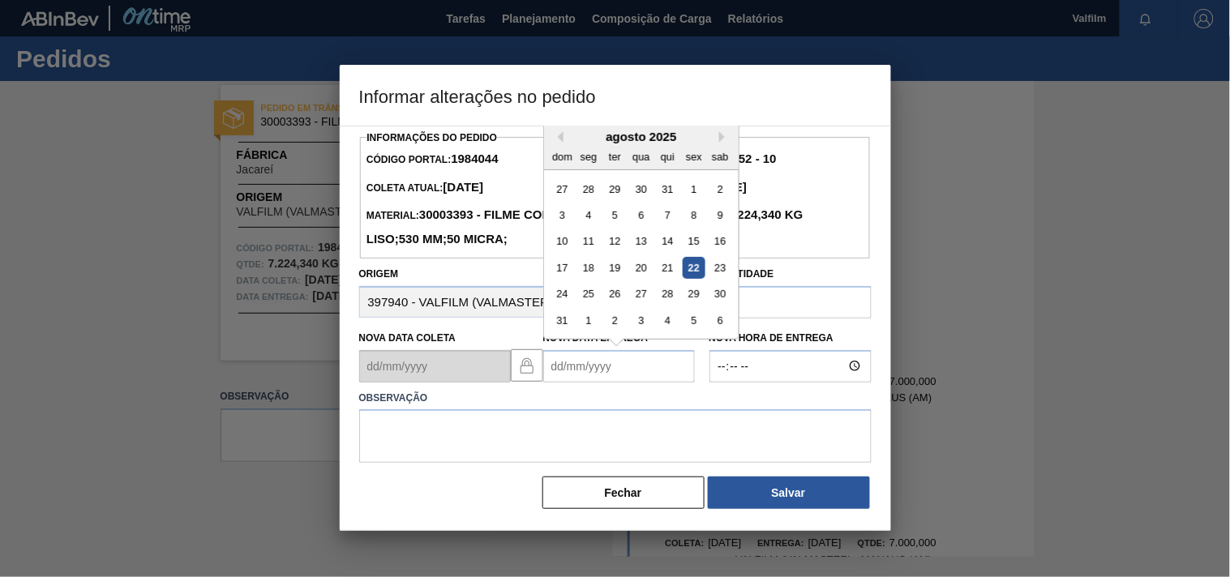
click at [561, 383] on Entrega1984044 "Nova Data Entrega" at bounding box center [619, 366] width 152 height 32
click at [693, 200] on div "5" at bounding box center [694, 189] width 22 height 22
type Entrega1984044 "[DATE]"
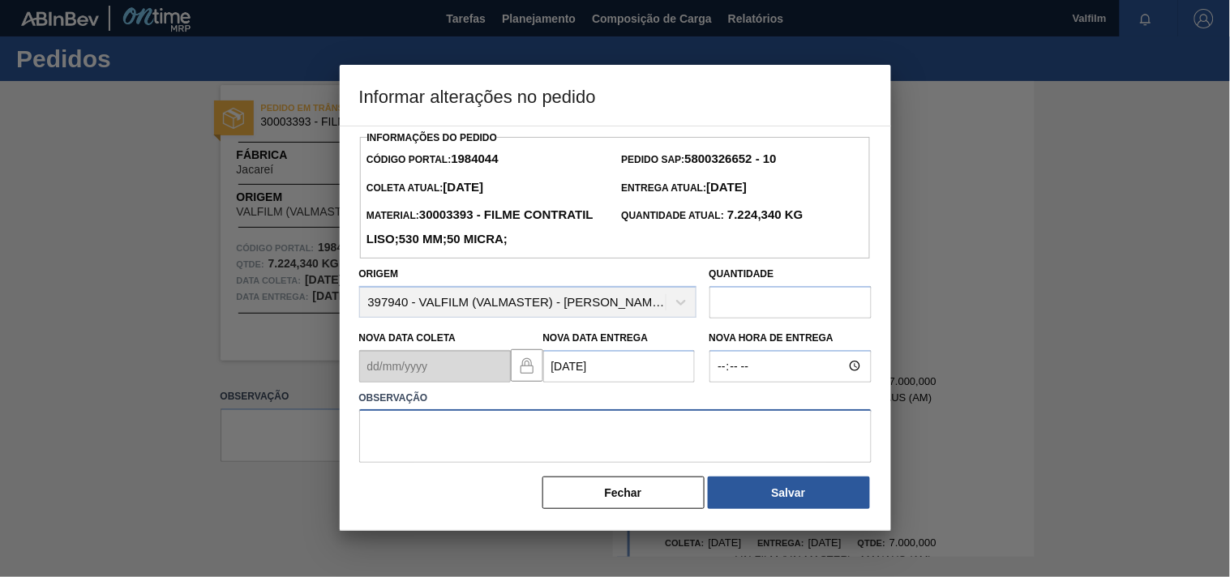
click at [447, 463] on textarea at bounding box center [615, 437] width 513 height 54
type textarea "data invalida."
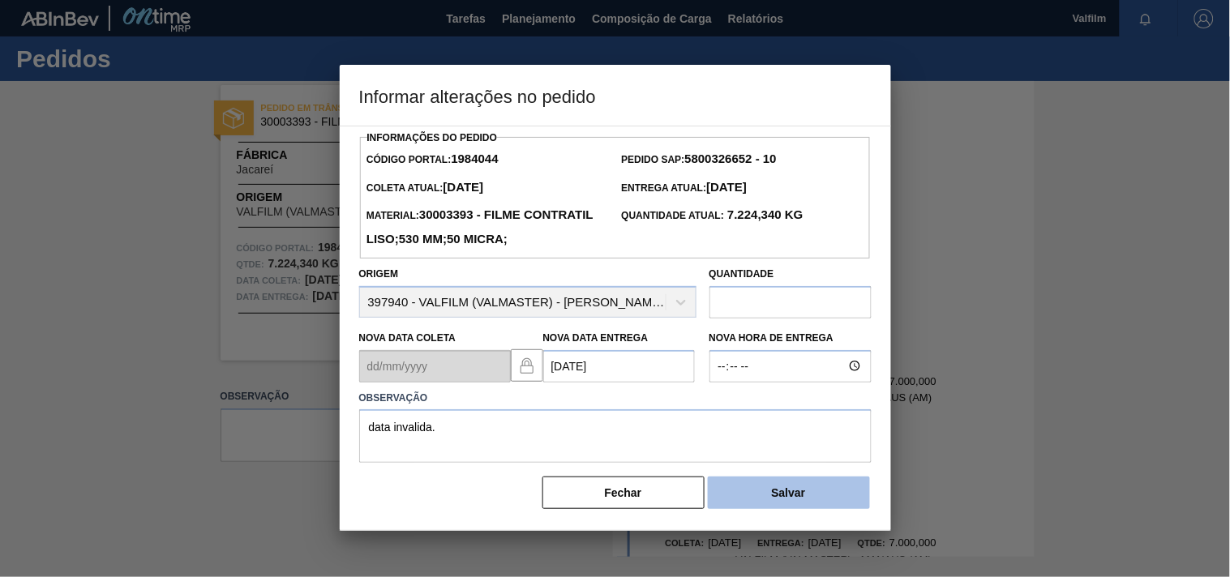
click at [813, 509] on button "Salvar" at bounding box center [789, 493] width 162 height 32
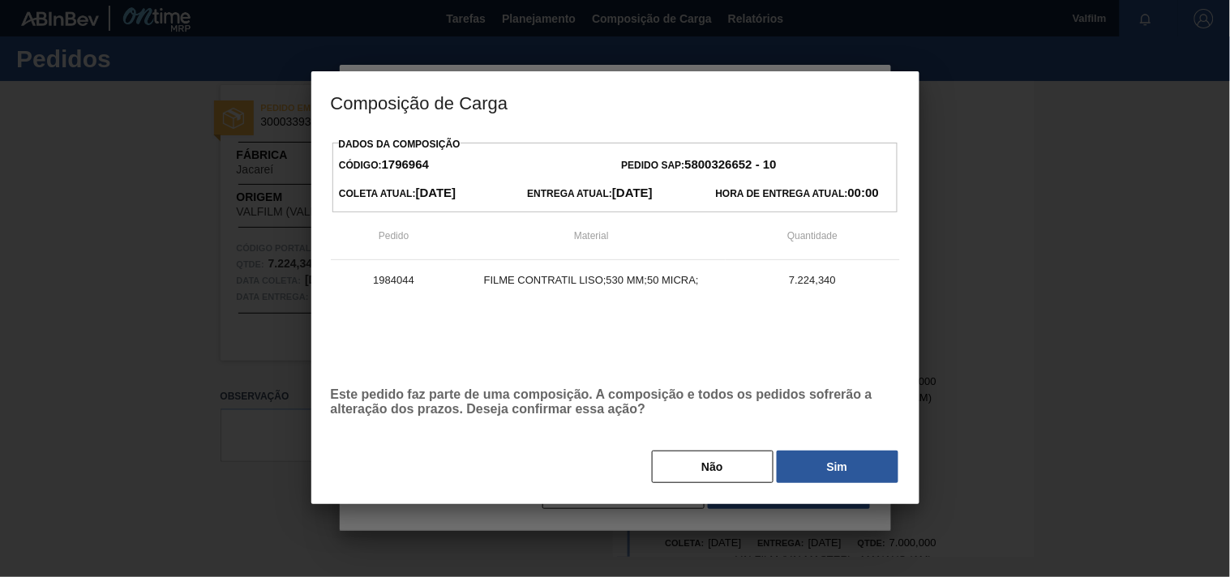
click at [839, 446] on div "Dados da Composição Código: 1796964 Pedido SAP: 5800326652 - 10 Coleta Atual: […" at bounding box center [615, 309] width 569 height 352
click at [830, 465] on button "Sim" at bounding box center [838, 467] width 122 height 32
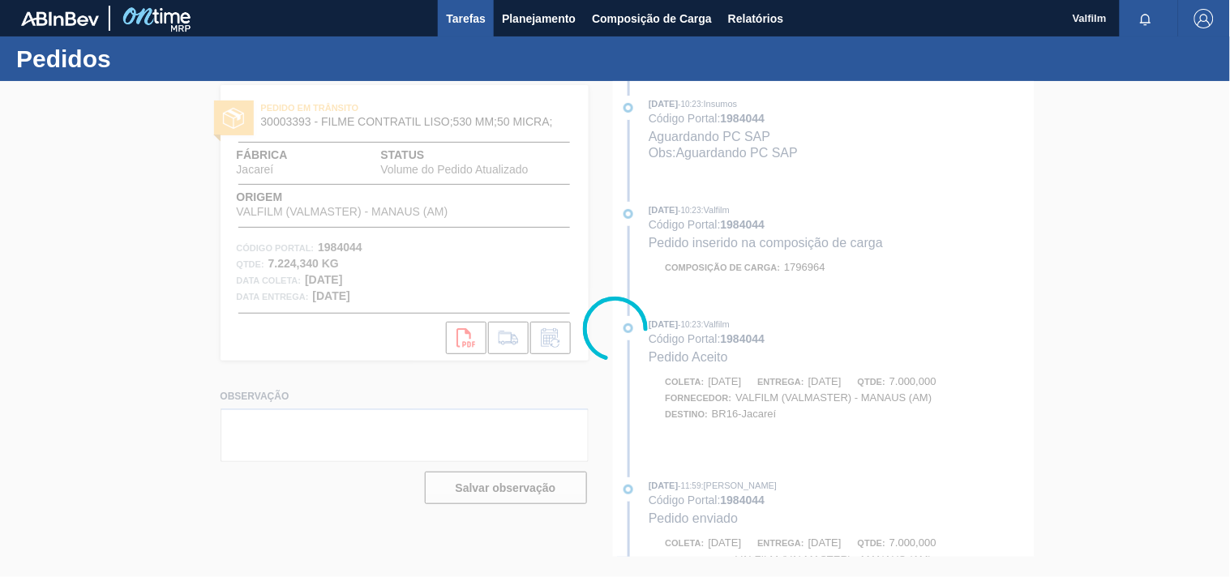
scroll to position [1122, 0]
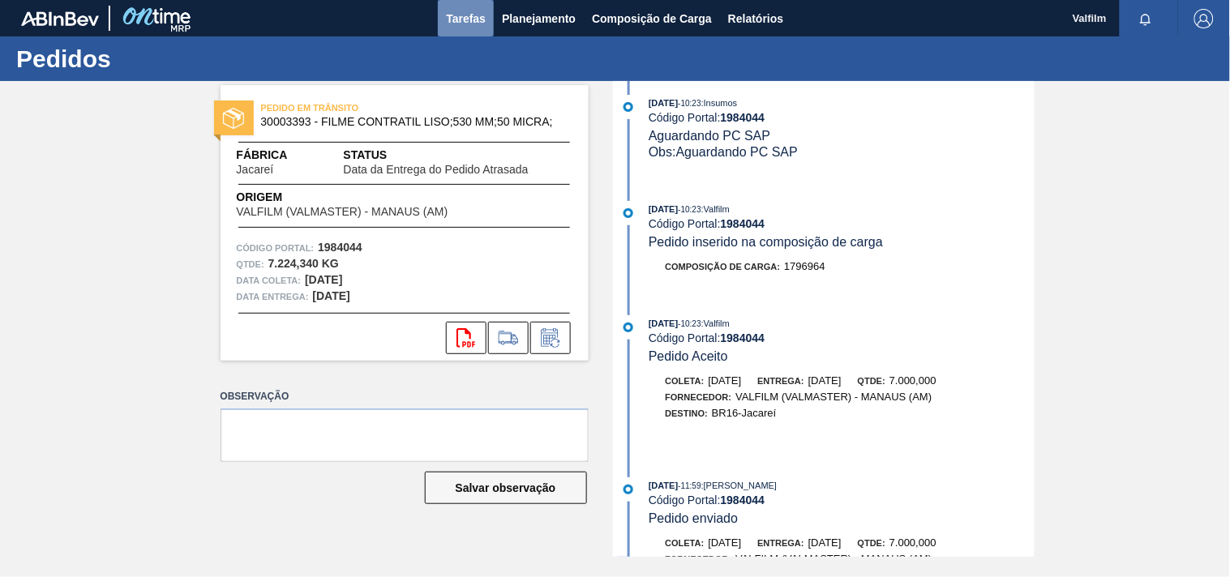
click at [479, 22] on span "Tarefas" at bounding box center [466, 18] width 40 height 19
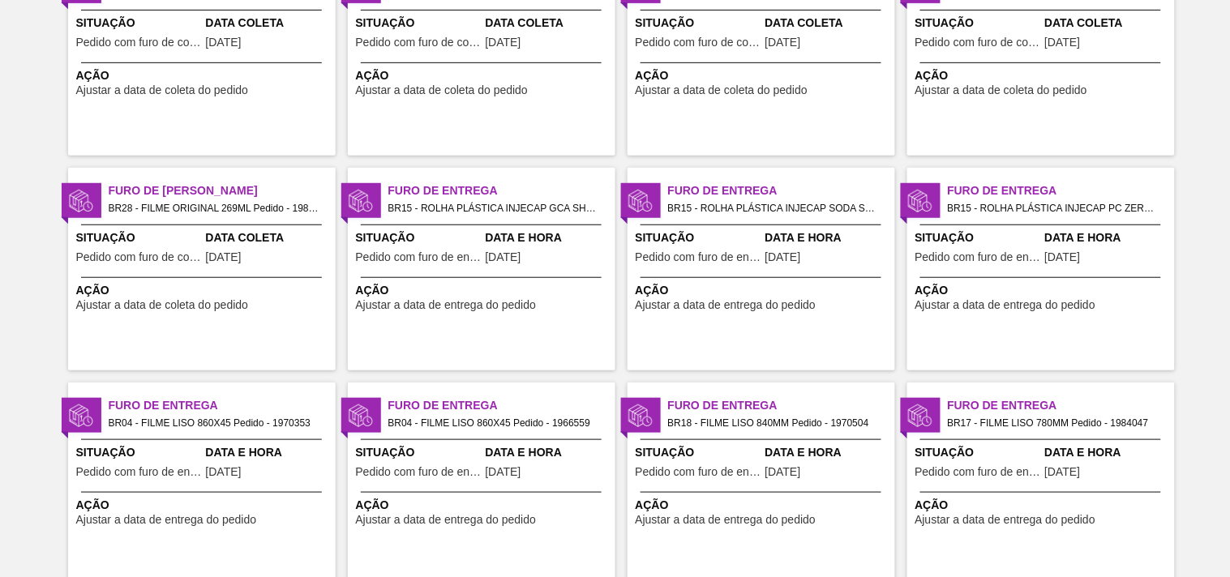
scroll to position [180, 0]
click at [225, 483] on div "Data e Hora [DATE]" at bounding box center [269, 464] width 126 height 40
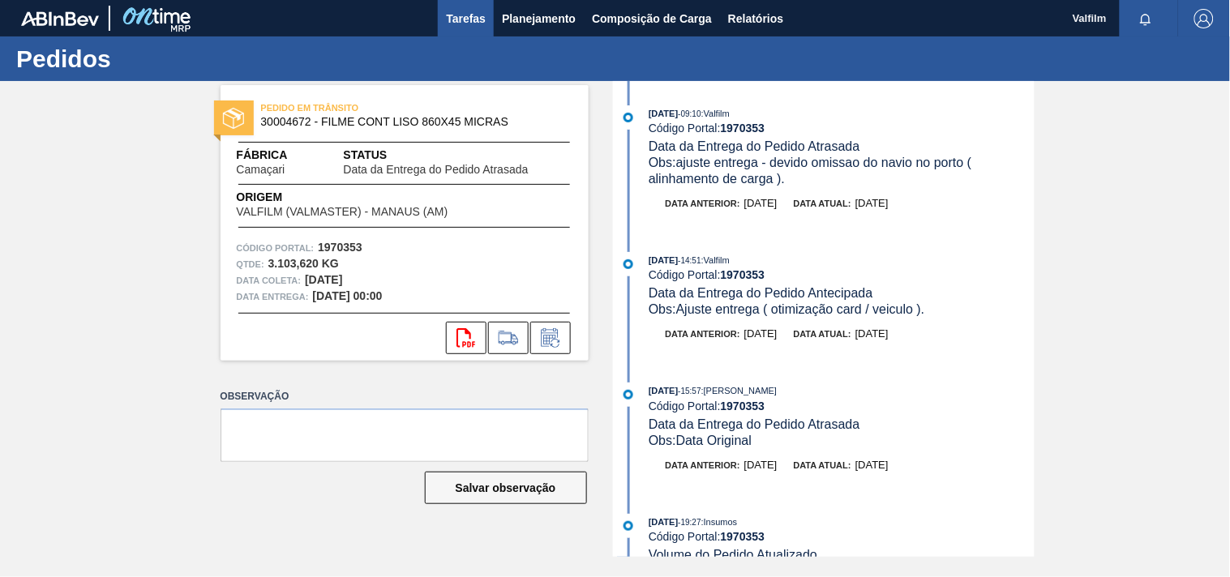
click at [463, 21] on span "Tarefas" at bounding box center [466, 18] width 40 height 19
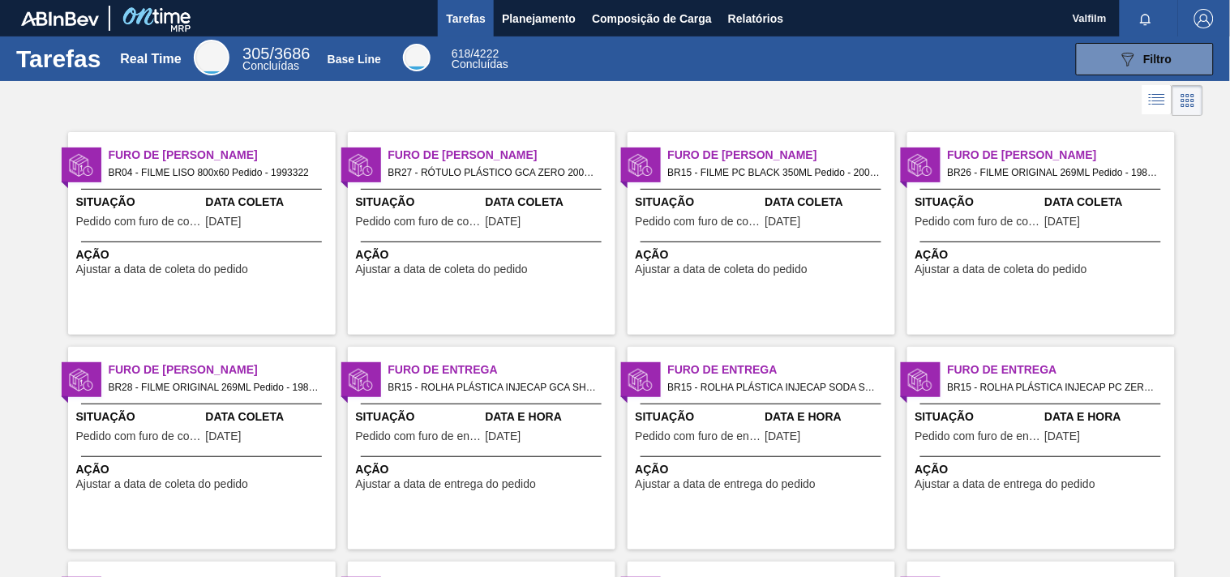
click at [182, 444] on div "Situação Pedido com furo de coleta" at bounding box center [139, 429] width 126 height 40
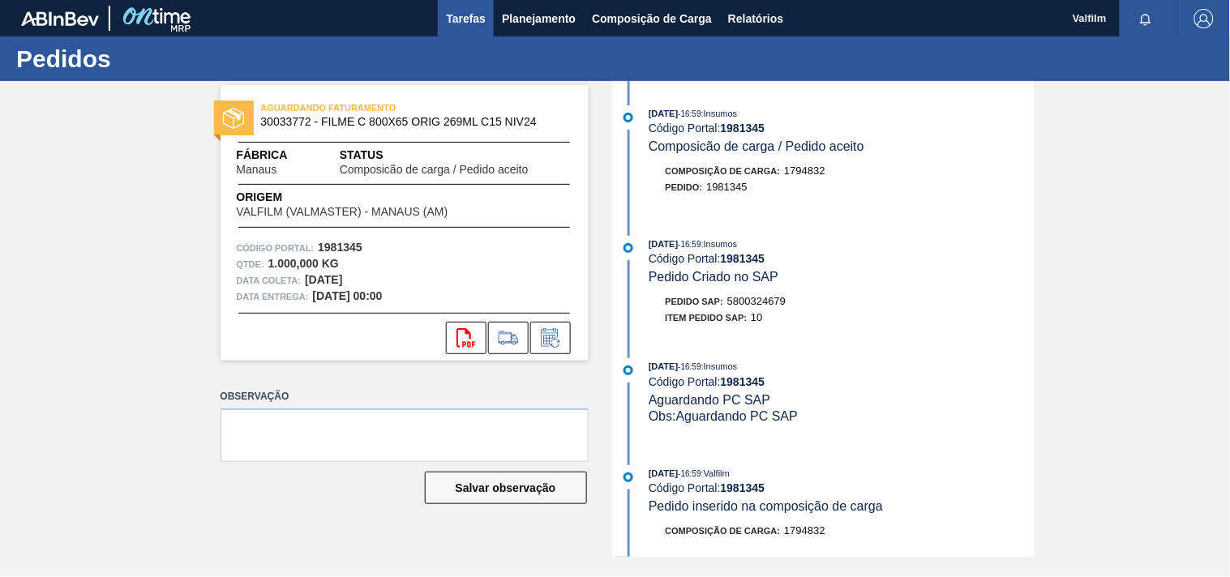
click at [461, 14] on span "Tarefas" at bounding box center [466, 18] width 40 height 19
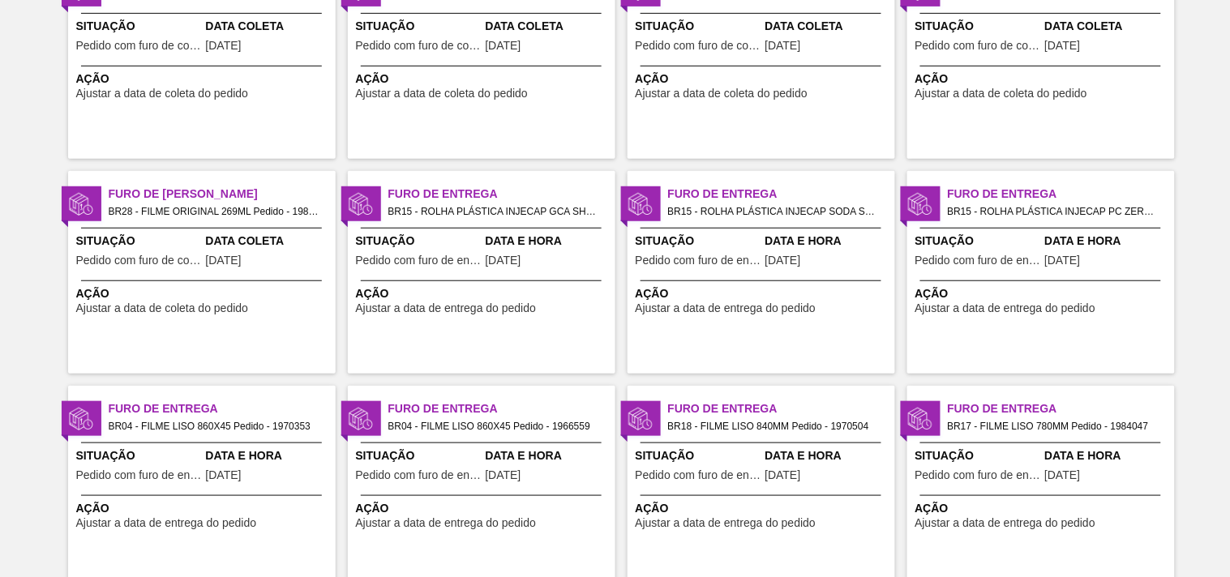
scroll to position [180, 0]
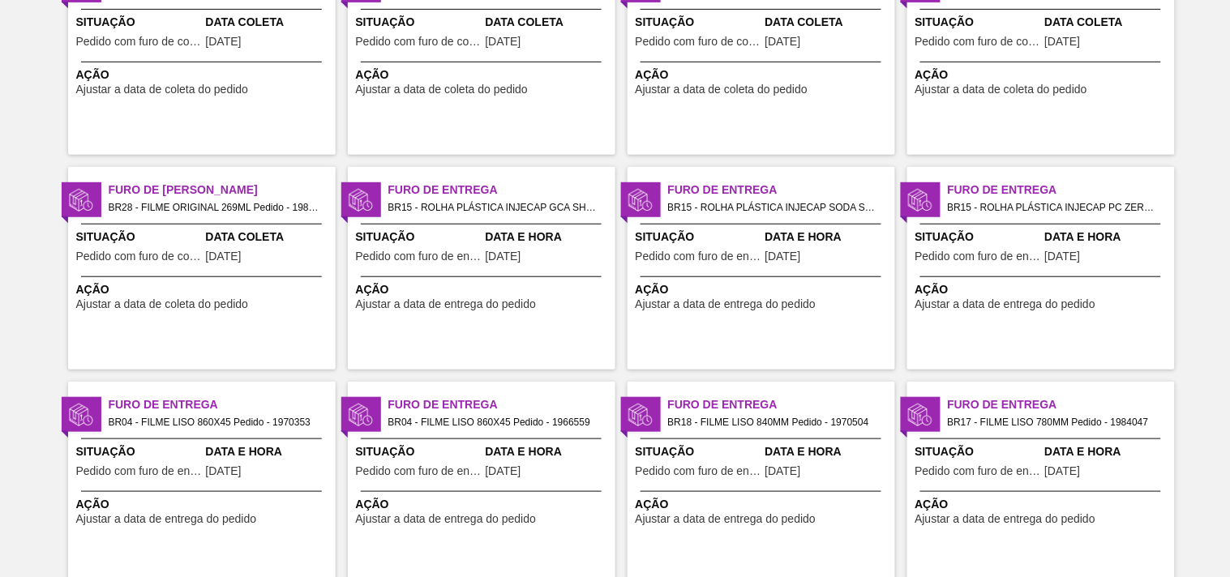
click at [237, 462] on div "Data e Hora [DATE]" at bounding box center [269, 464] width 126 height 40
